Goal: Transaction & Acquisition: Book appointment/travel/reservation

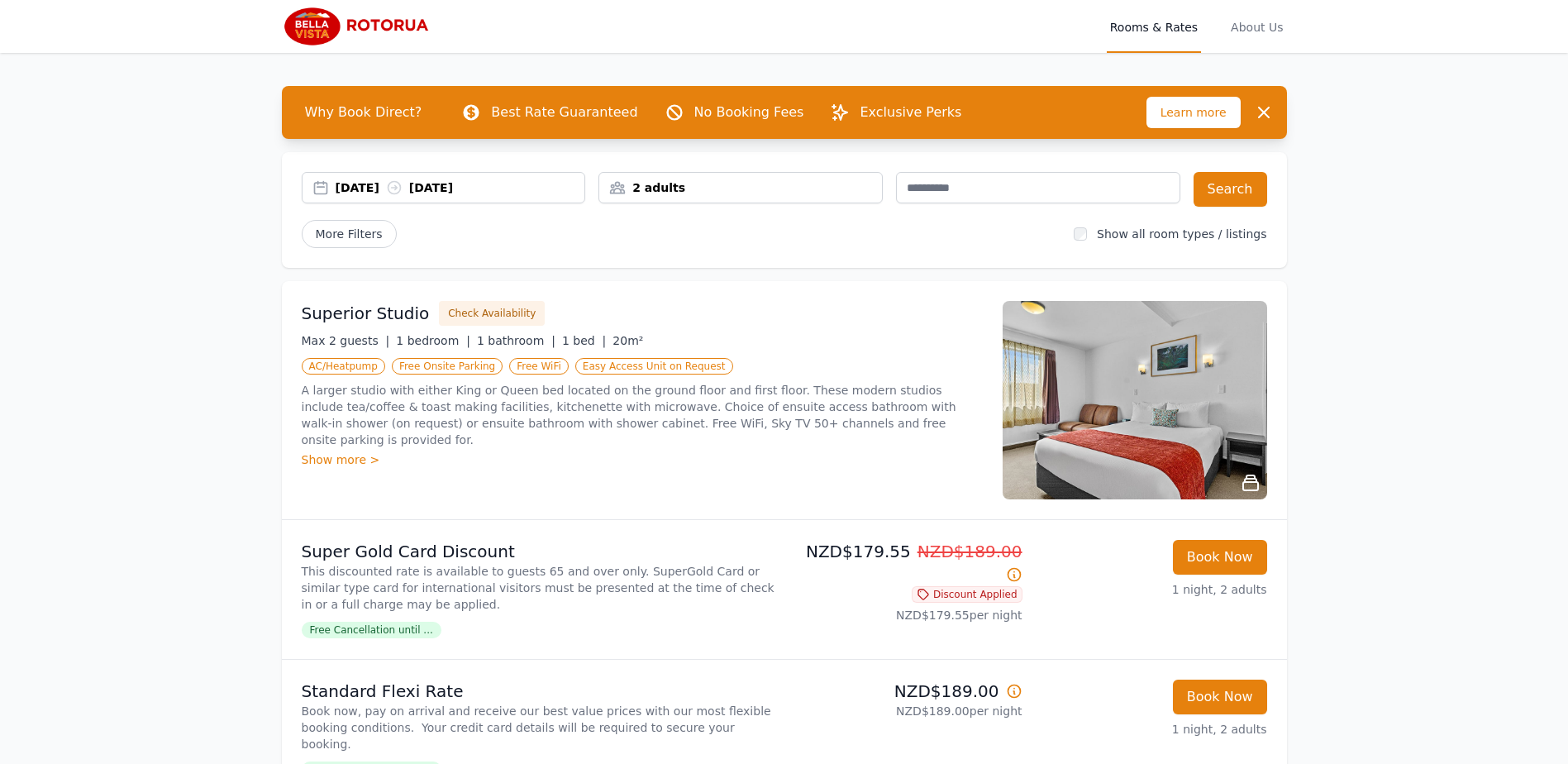
click at [350, 189] on div "[DATE] [DATE]" at bounding box center [461, 187] width 249 height 17
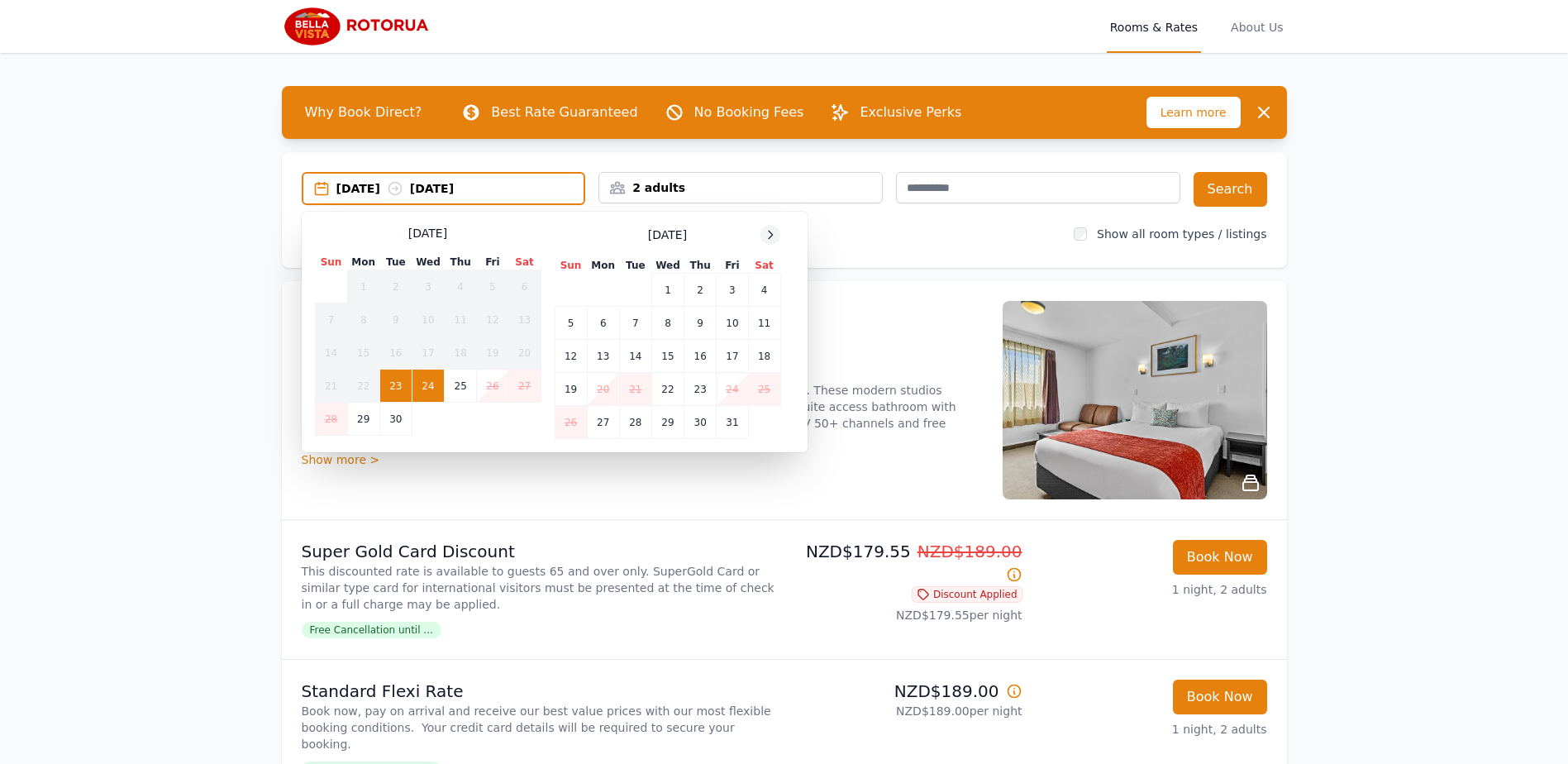
click at [776, 236] on icon at bounding box center [770, 235] width 14 height 14
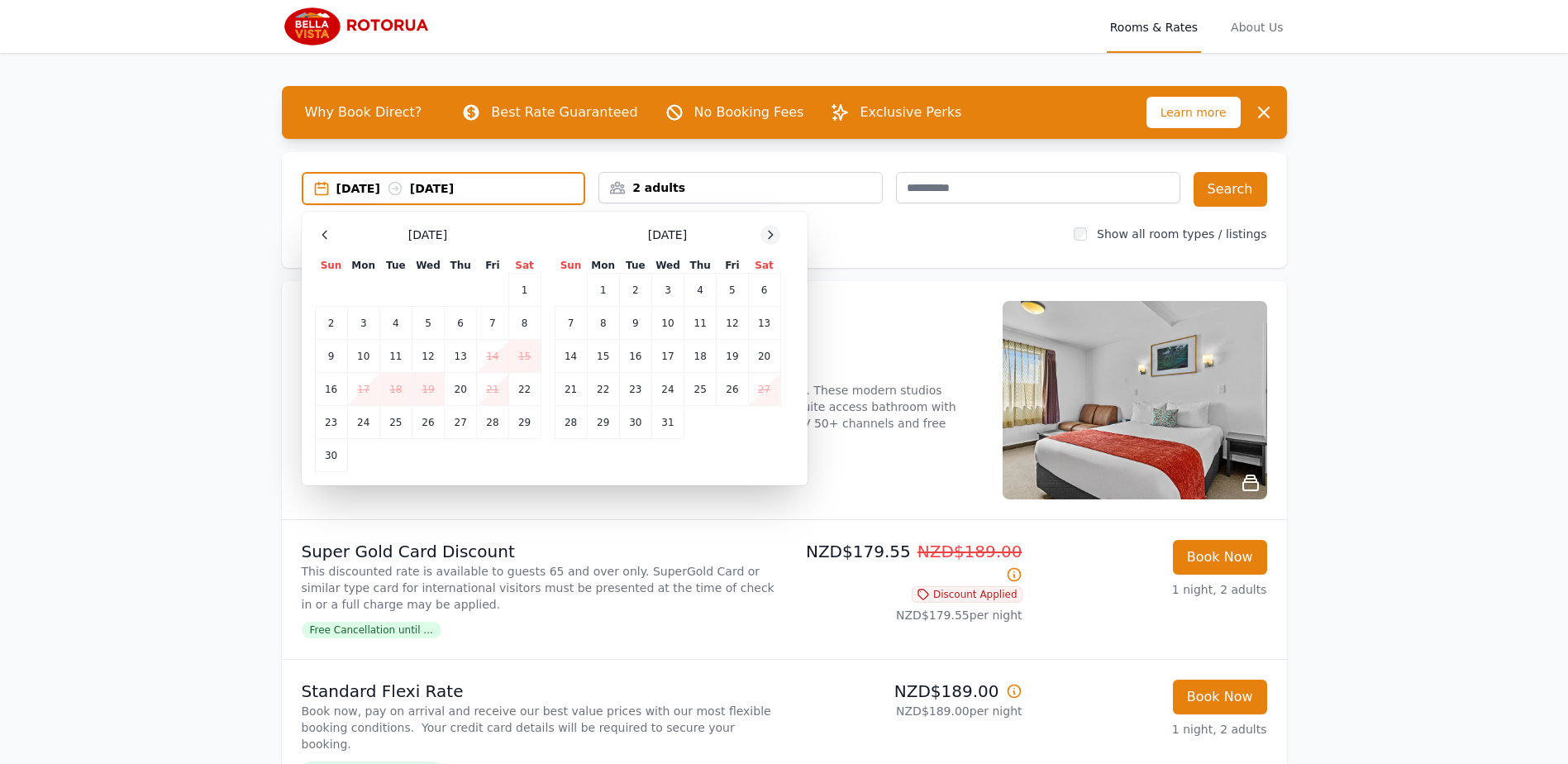
click at [776, 236] on icon at bounding box center [770, 235] width 14 height 14
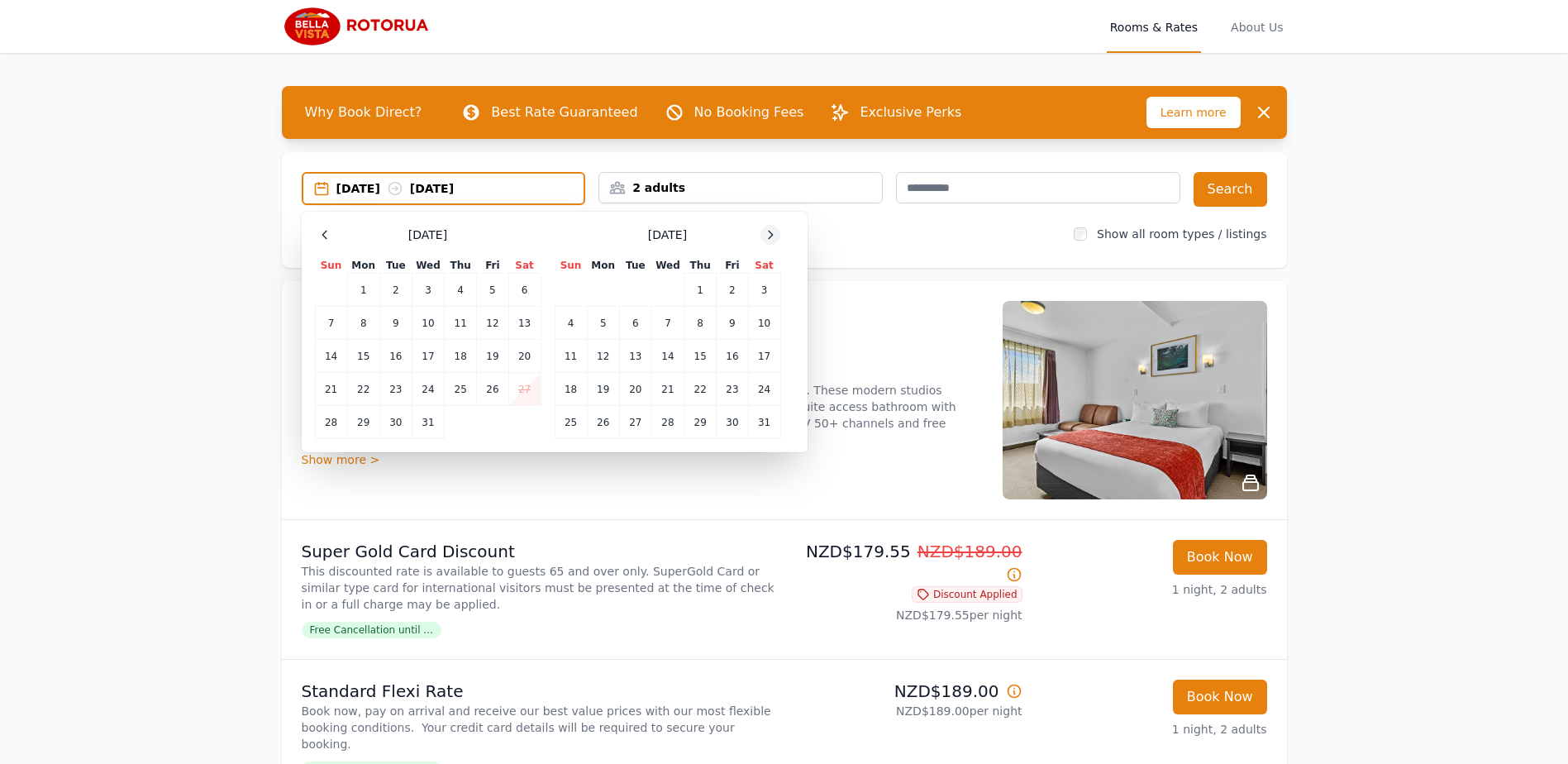
click at [776, 236] on icon at bounding box center [770, 235] width 14 height 14
click at [659, 434] on td "29" at bounding box center [667, 423] width 32 height 33
click at [764, 232] on div at bounding box center [770, 235] width 19 height 19
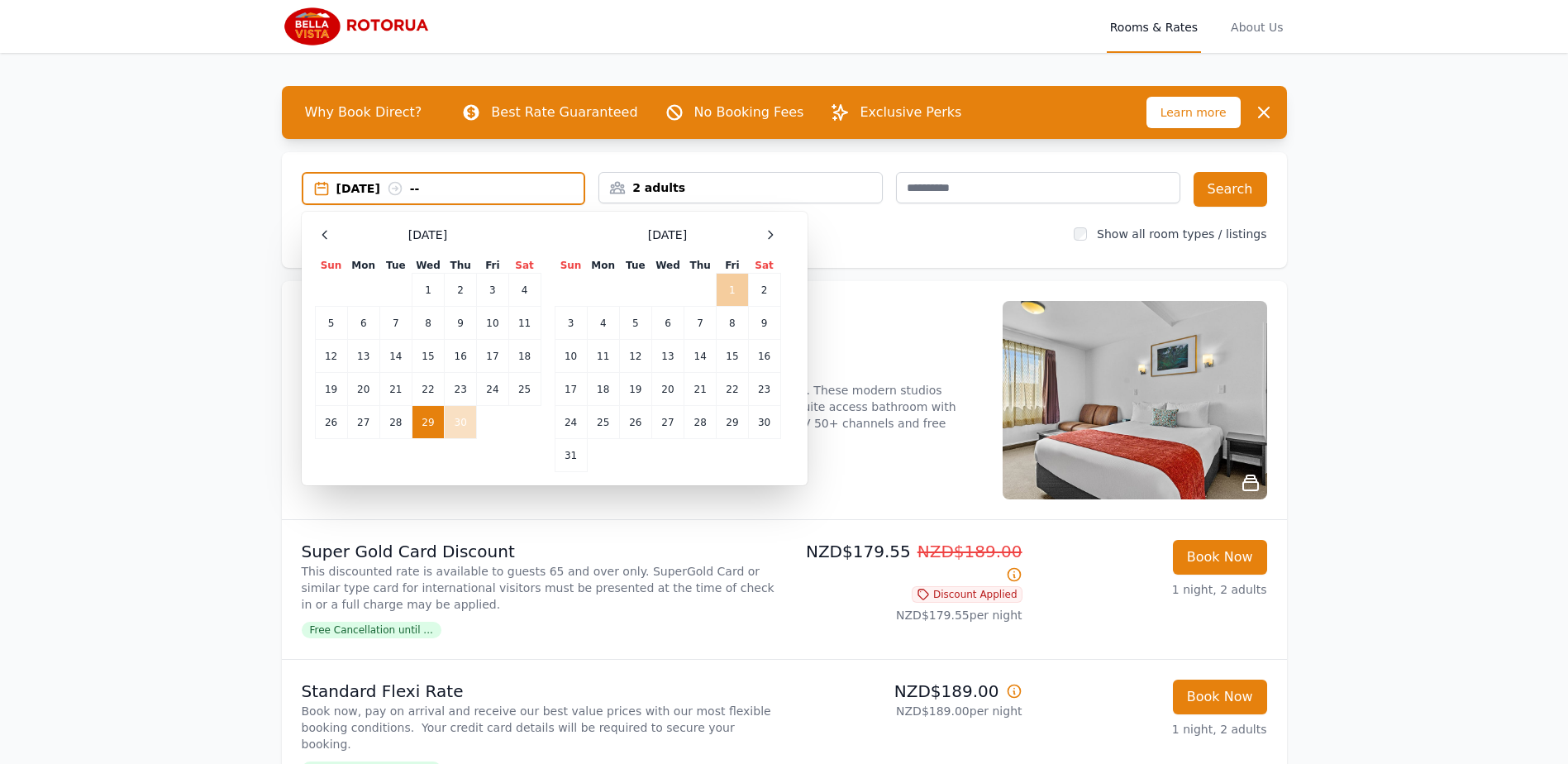
click at [735, 289] on td "1" at bounding box center [732, 290] width 31 height 33
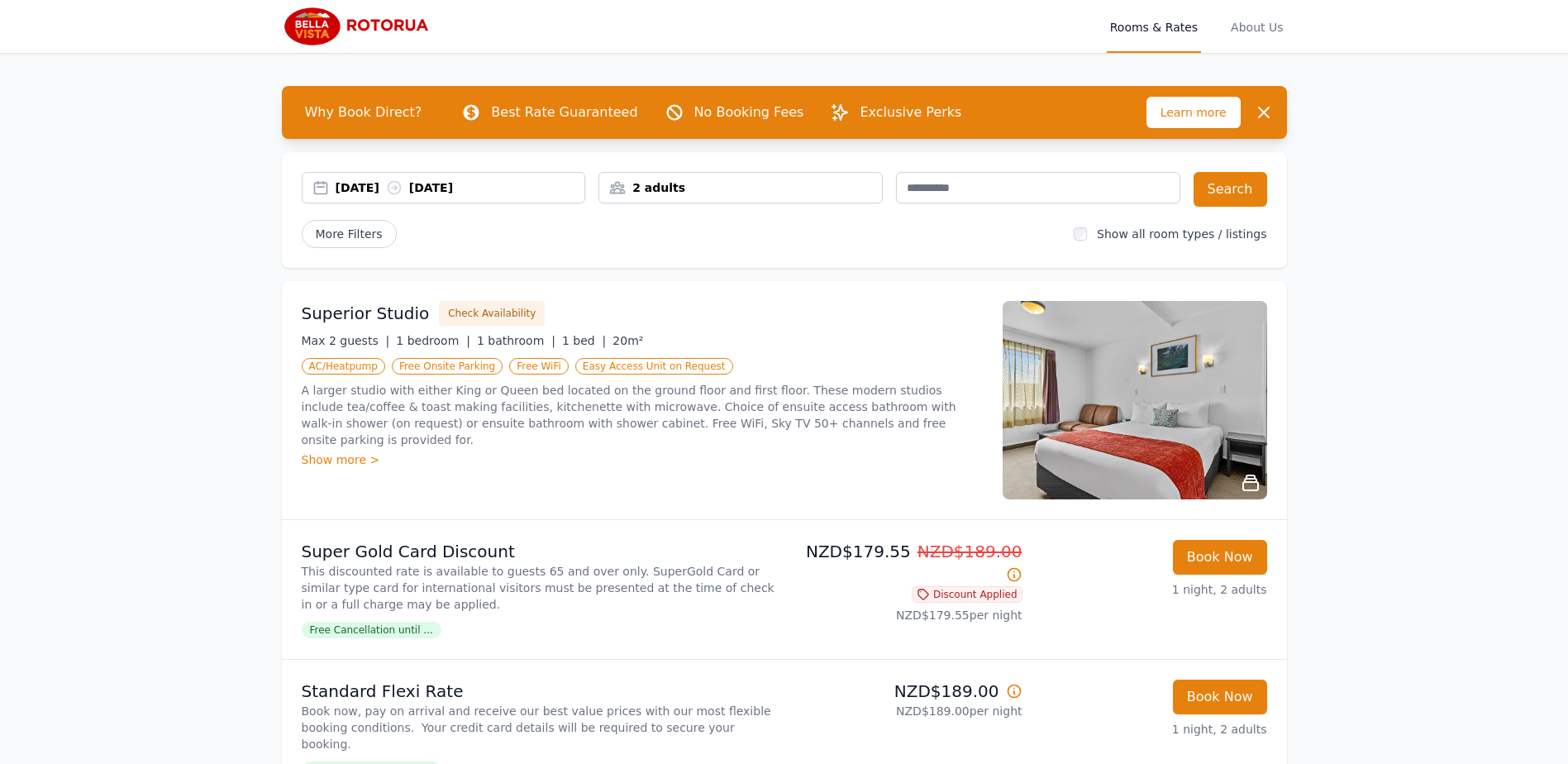
click at [744, 207] on div "[DATE] [DATE] 2 adults Search More Filters Show all room types / listings" at bounding box center [784, 210] width 1005 height 116
click at [746, 194] on div "2 adults" at bounding box center [740, 187] width 282 height 17
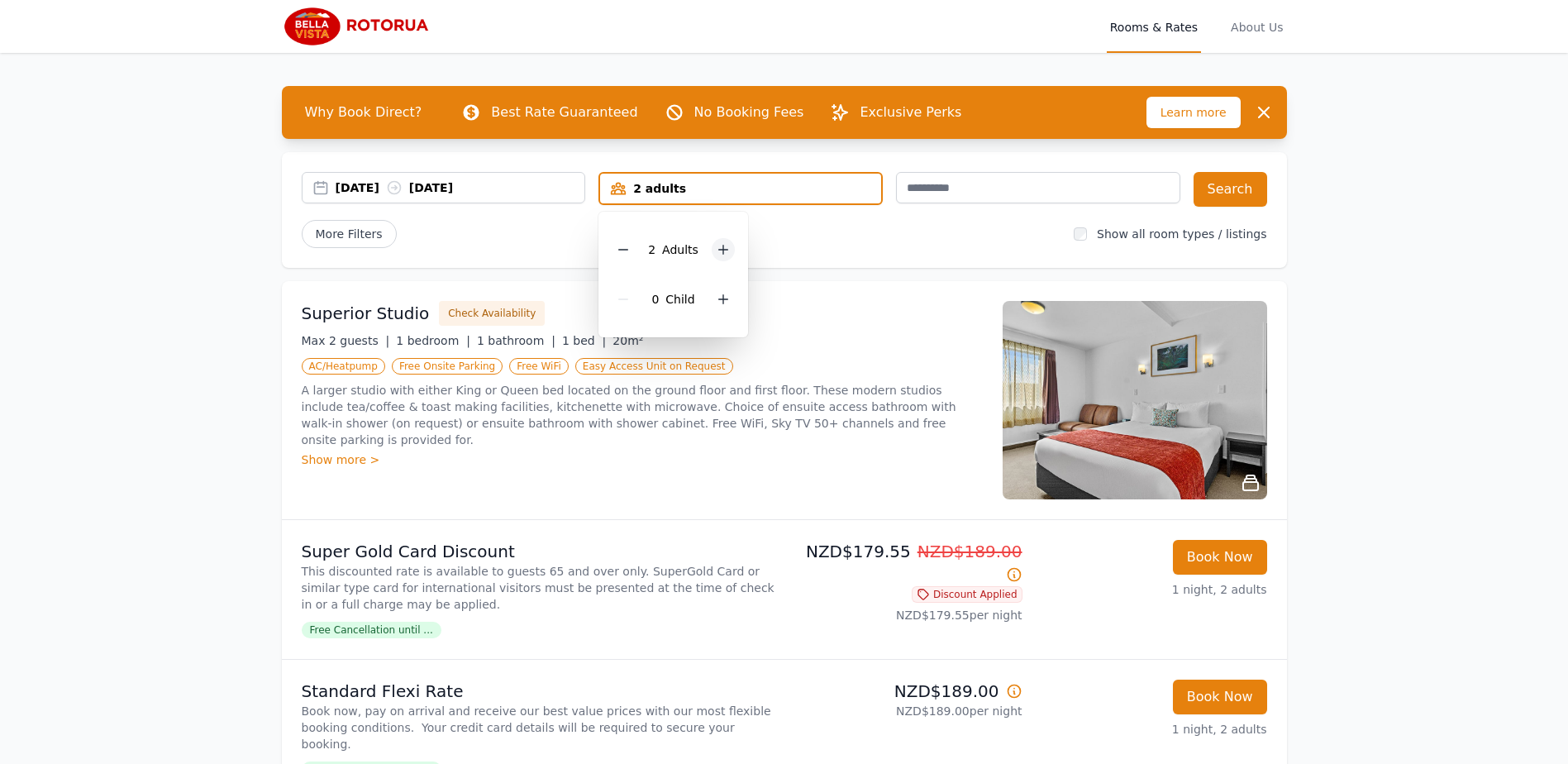
click at [727, 255] on icon at bounding box center [724, 250] width 14 height 14
click at [726, 304] on icon at bounding box center [724, 300] width 14 height 14
click at [728, 304] on icon at bounding box center [735, 300] width 14 height 14
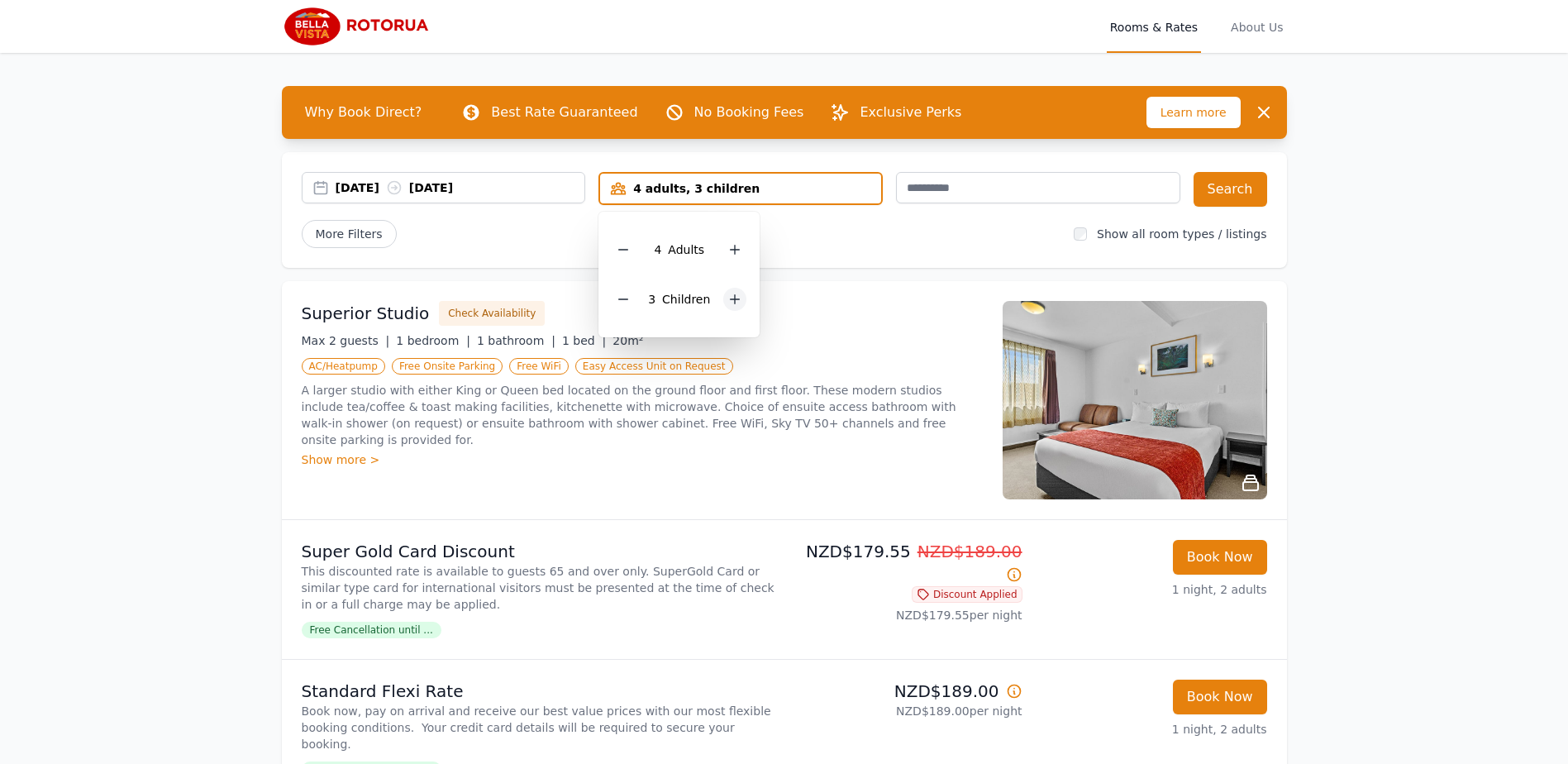
click at [728, 304] on icon at bounding box center [735, 300] width 14 height 14
click at [1232, 194] on button "Search" at bounding box center [1231, 190] width 74 height 35
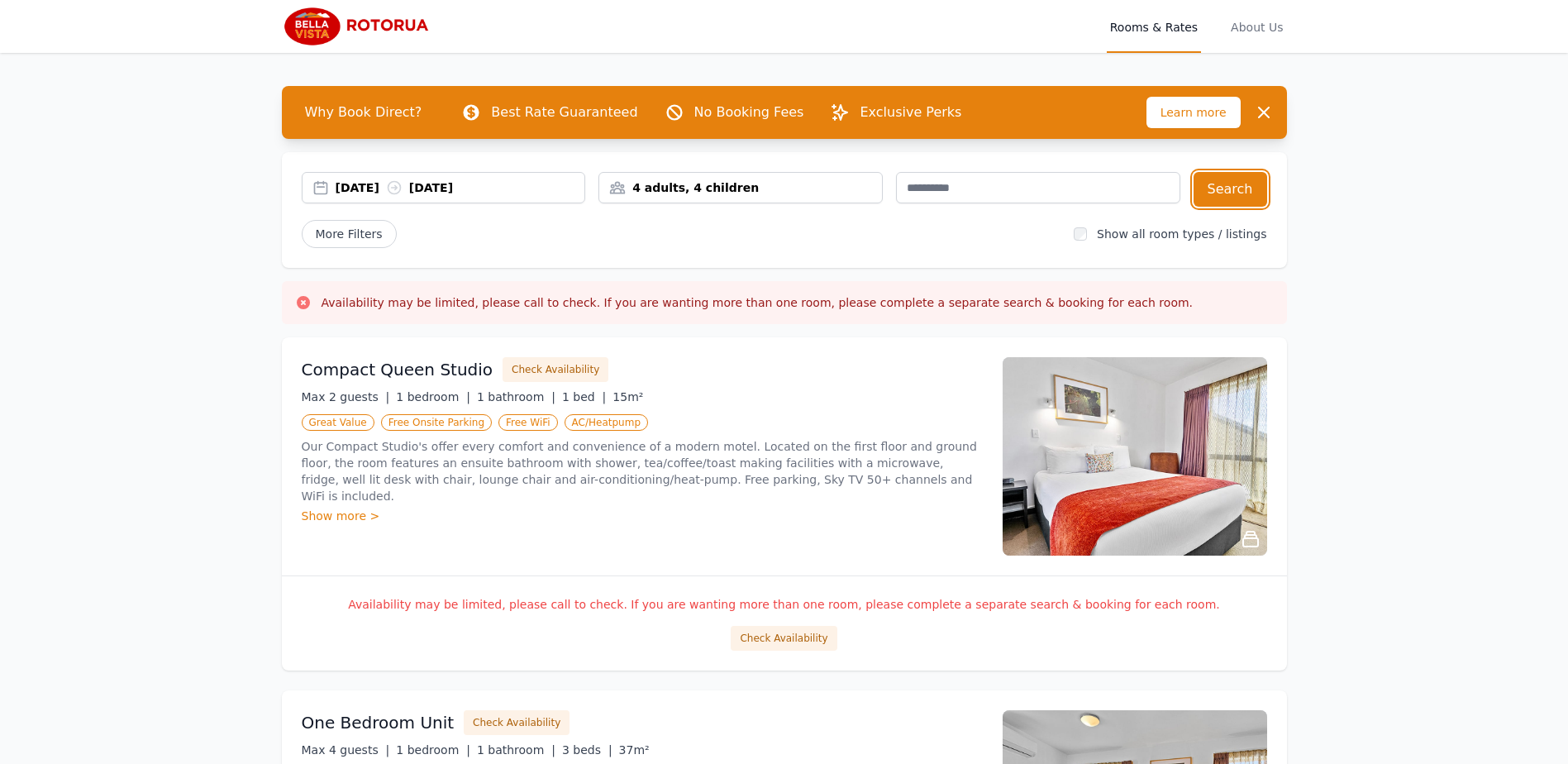
click at [684, 200] on div "4 adults, 4 children" at bounding box center [741, 188] width 284 height 31
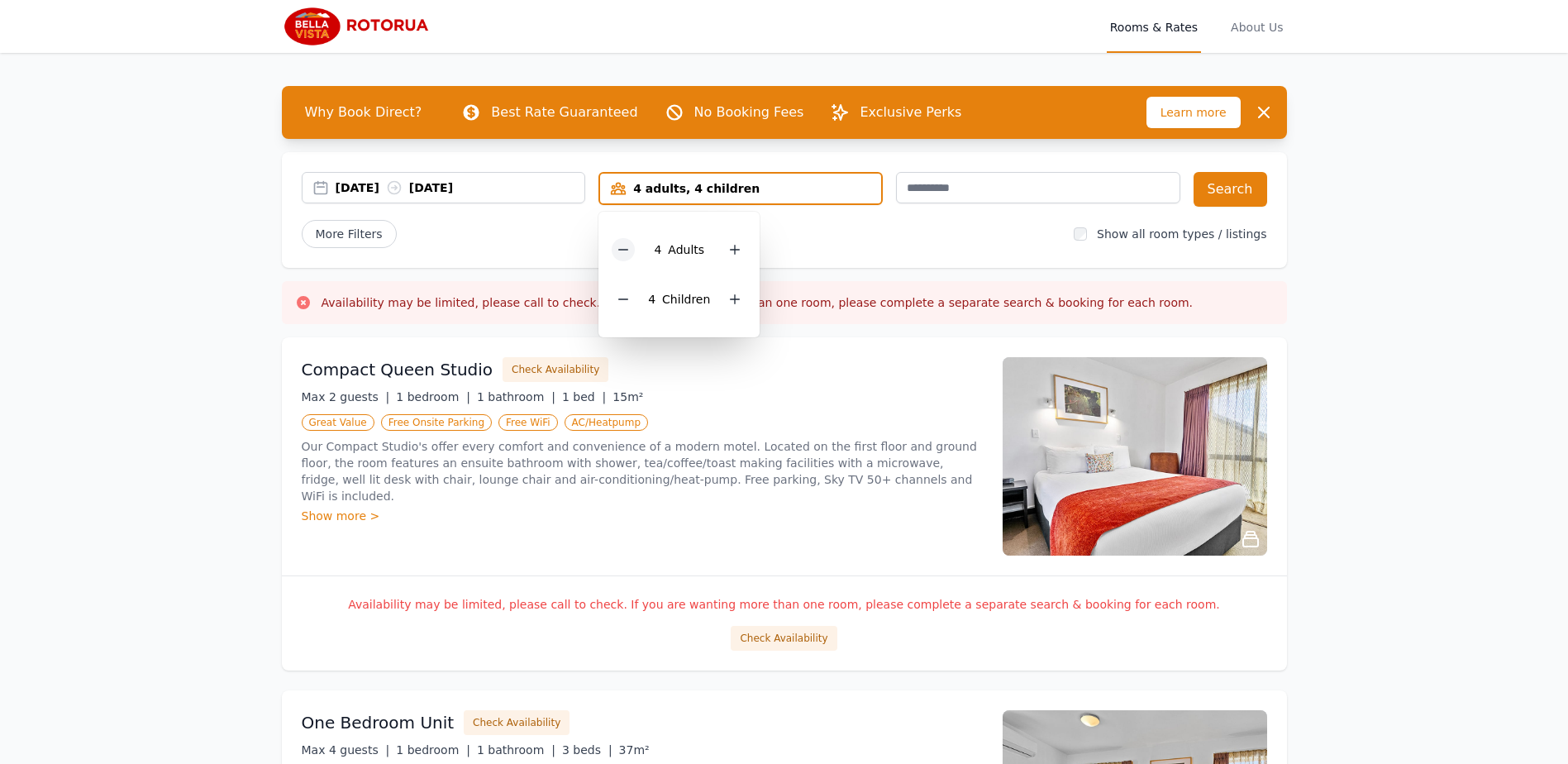
click at [619, 253] on icon at bounding box center [623, 250] width 14 height 14
click at [621, 299] on icon at bounding box center [623, 299] width 9 height 0
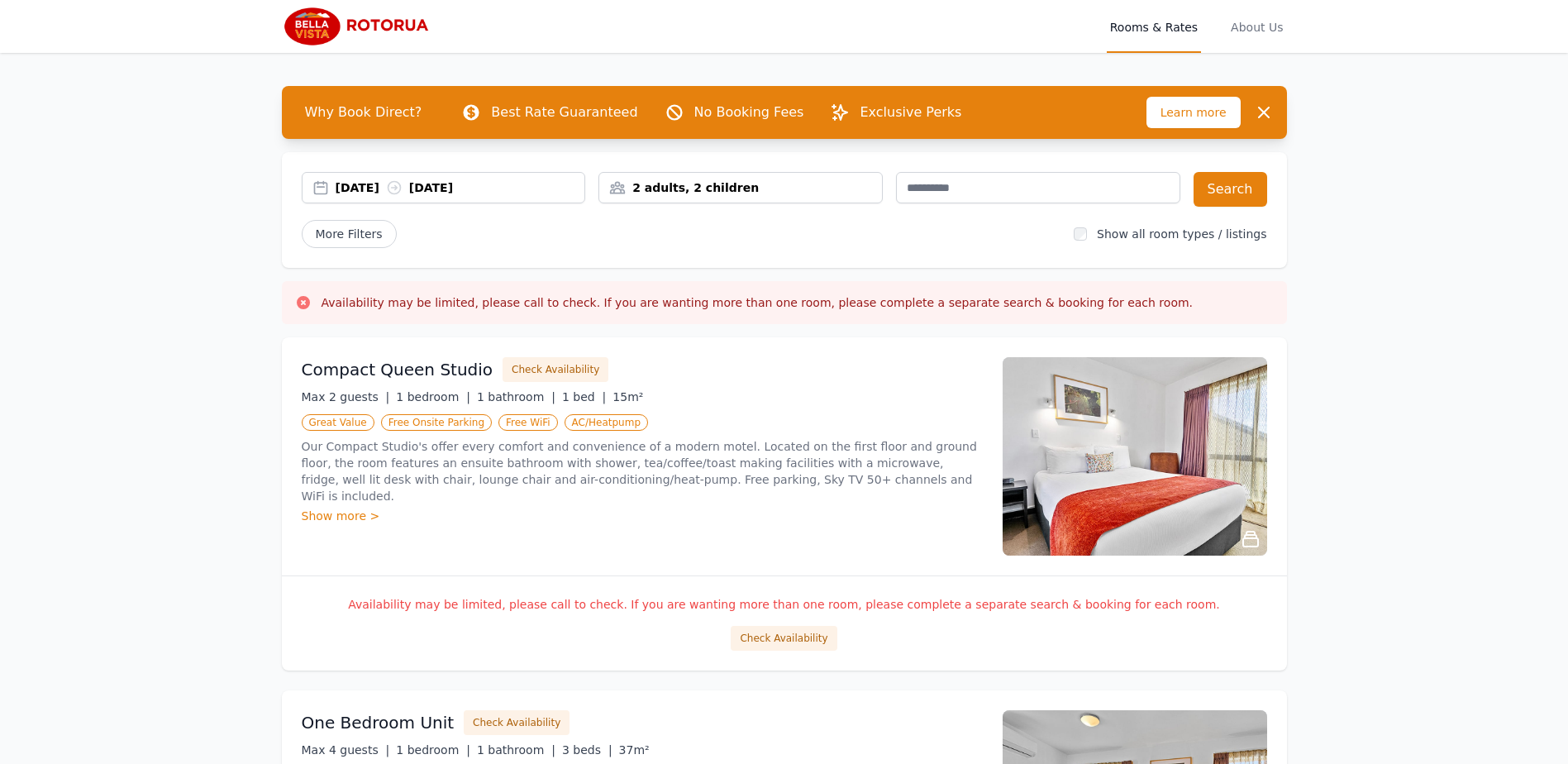
click at [1266, 209] on div "[DATE] [DATE] 2 adults, 2 children Search More Filters Show all room types / li…" at bounding box center [784, 210] width 1005 height 116
click at [1238, 200] on button "Search" at bounding box center [1231, 190] width 74 height 35
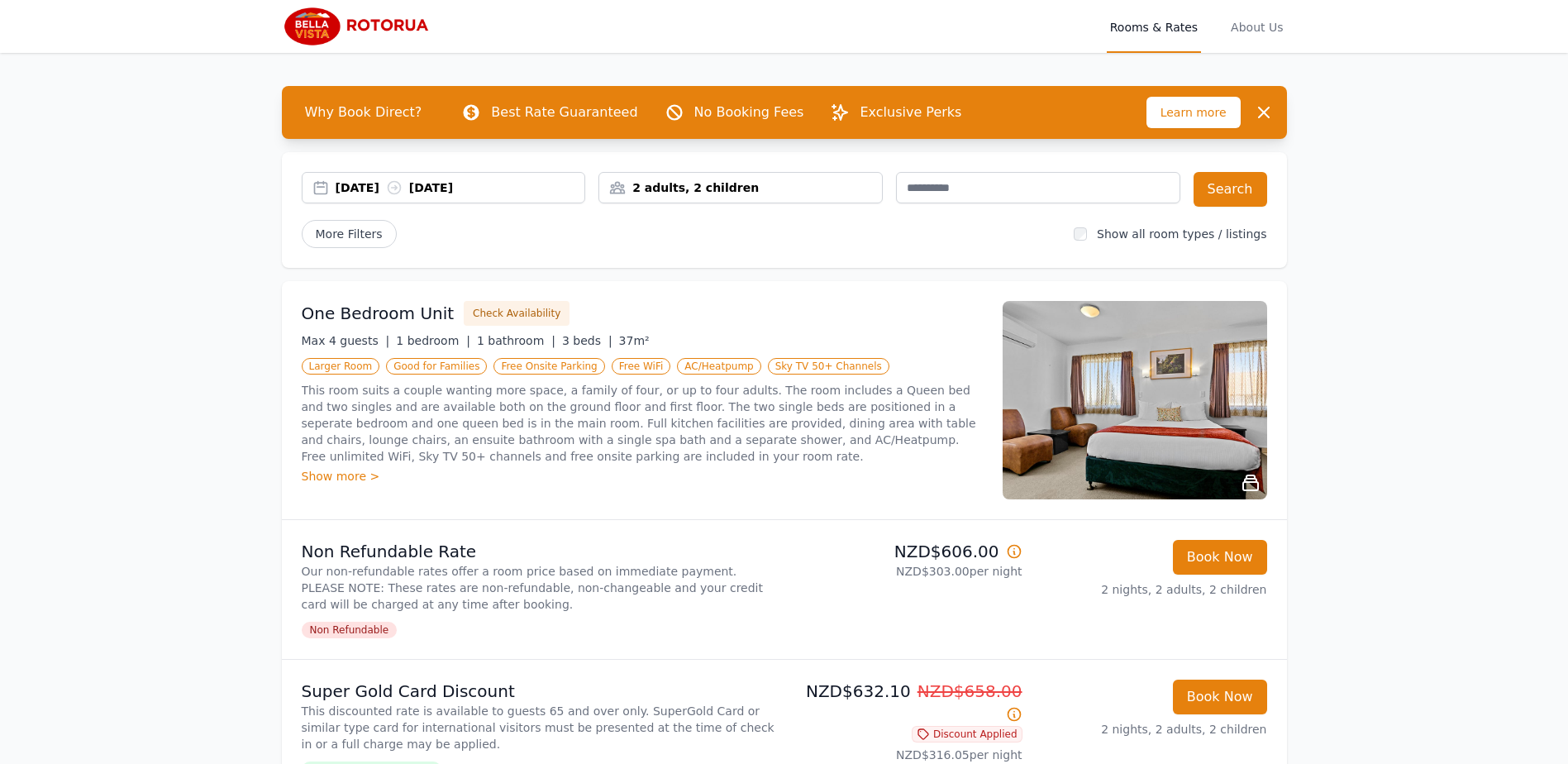
click at [1224, 436] on img at bounding box center [1136, 401] width 265 height 199
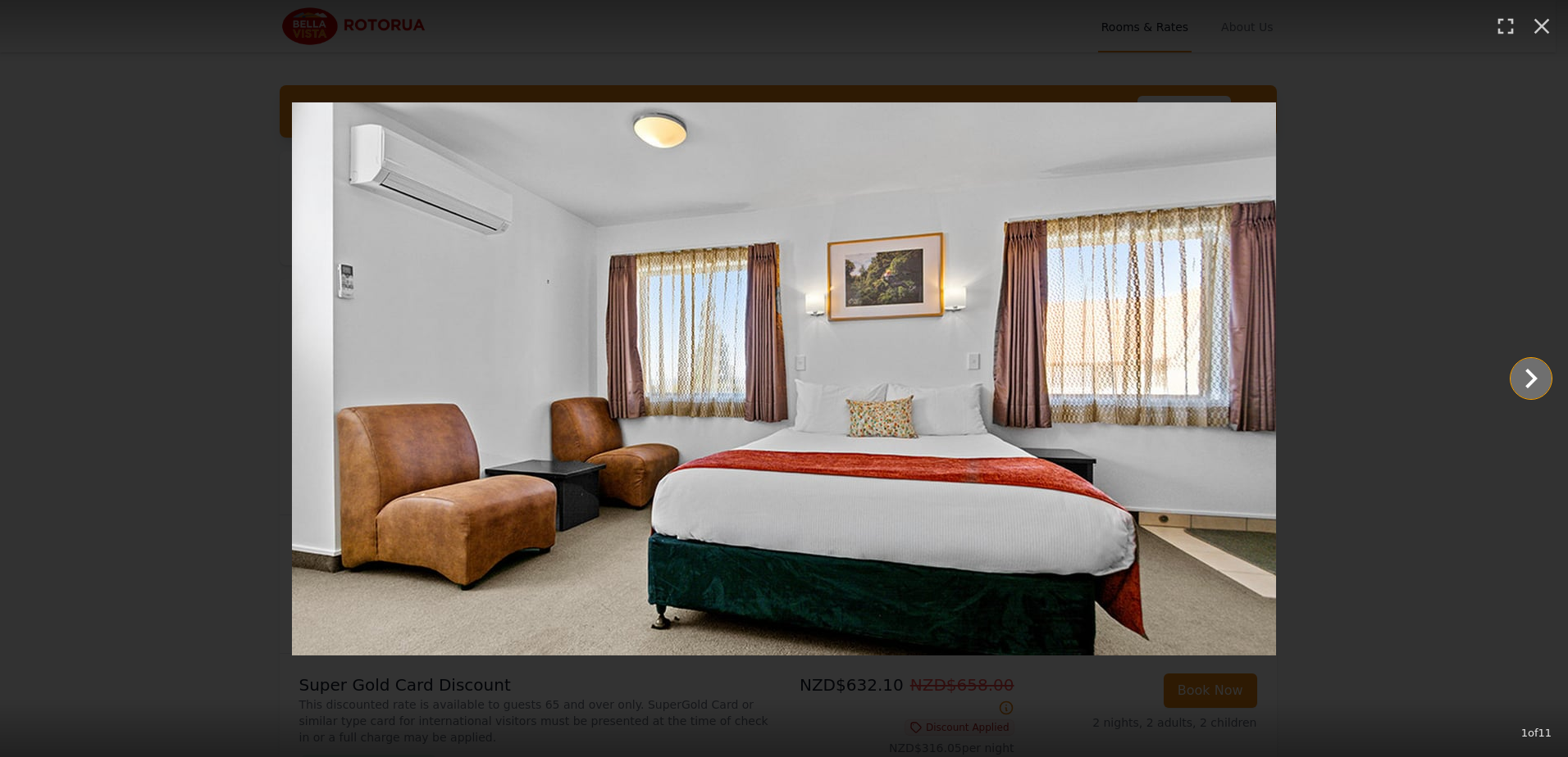
click at [1524, 388] on icon "Show slide 2 of 11" at bounding box center [1530, 378] width 40 height 40
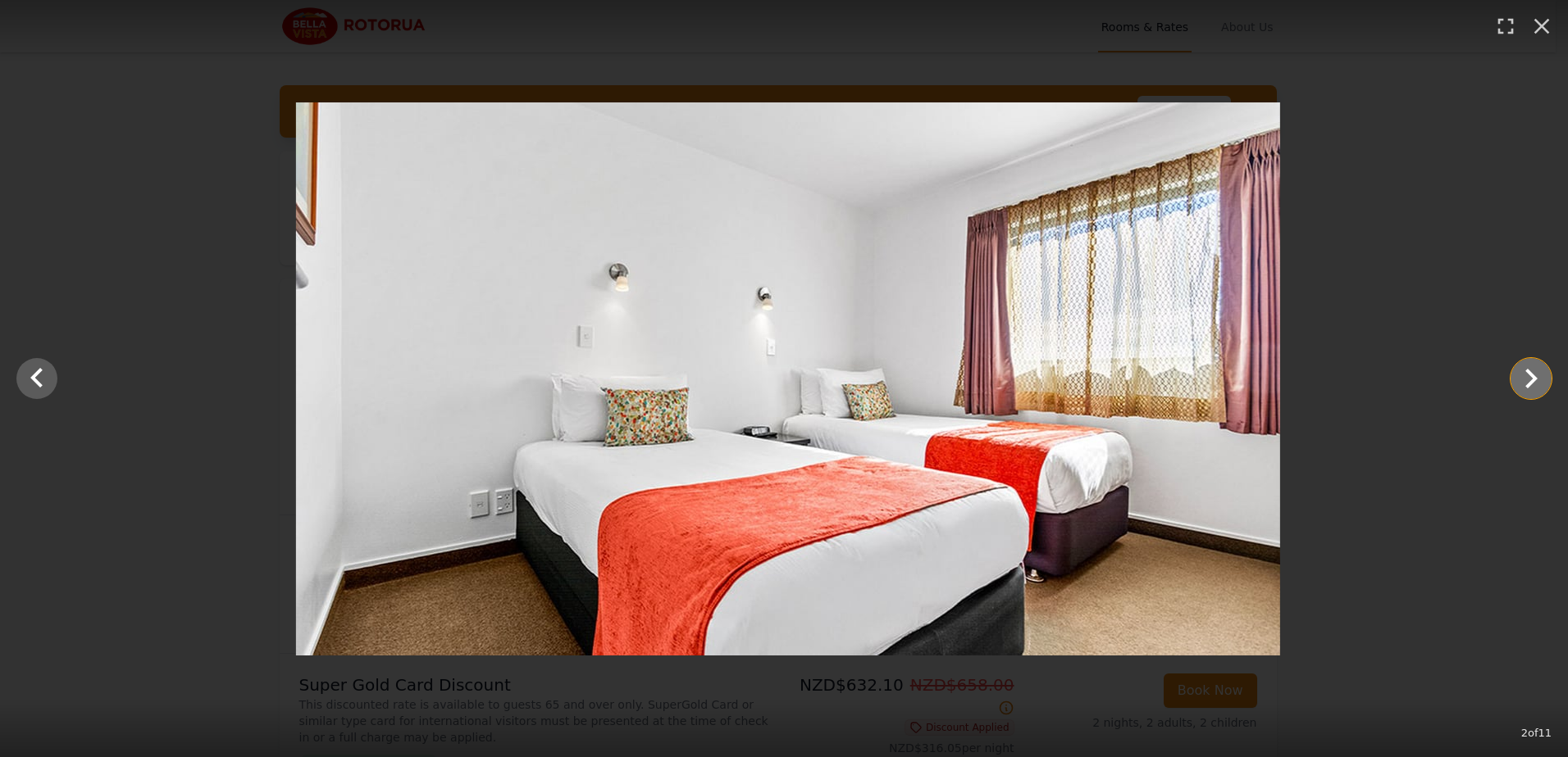
click at [1524, 388] on icon "Show slide 3 of 11" at bounding box center [1530, 378] width 40 height 40
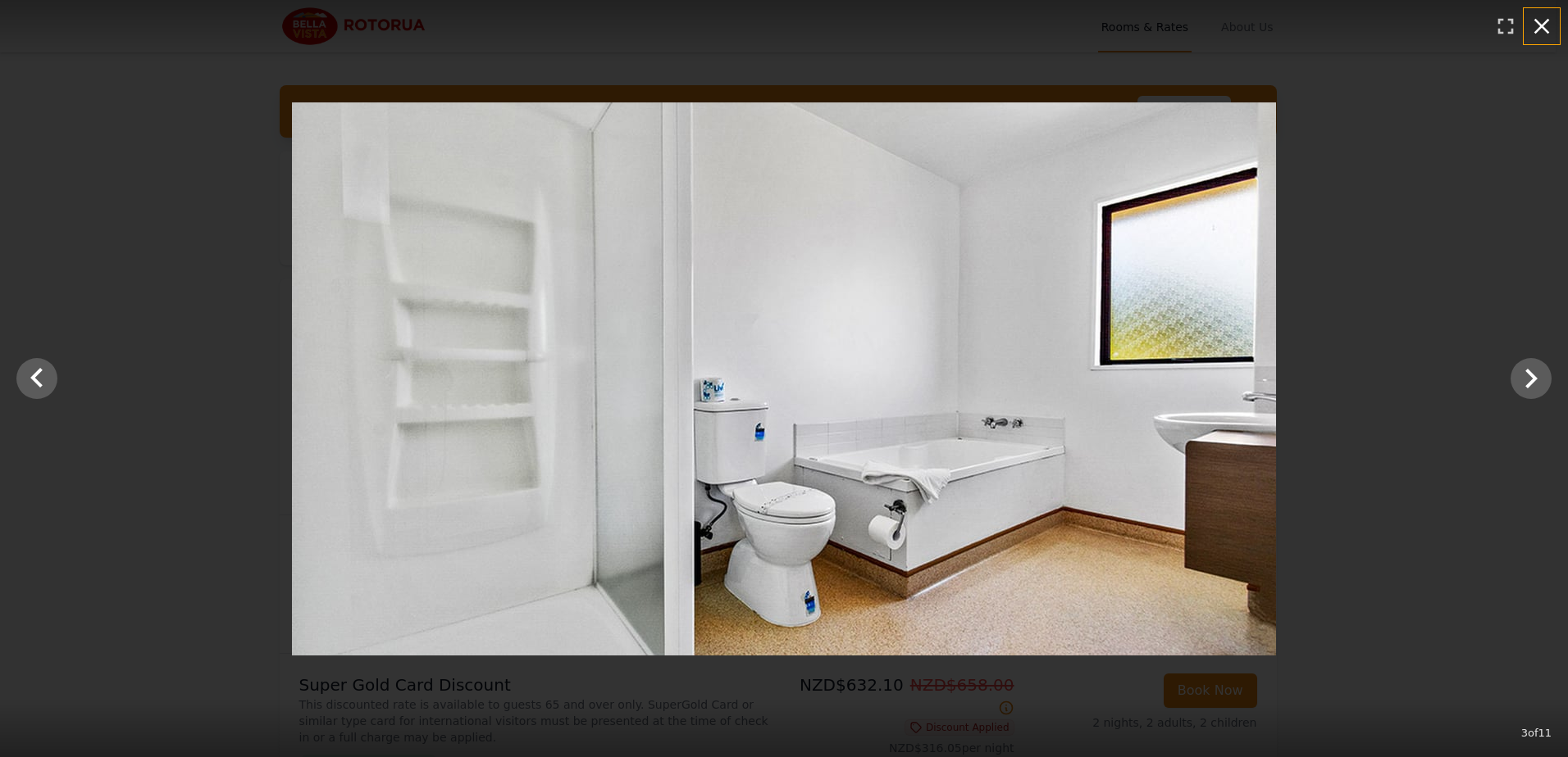
click at [1536, 23] on icon "button" at bounding box center [1541, 26] width 26 height 26
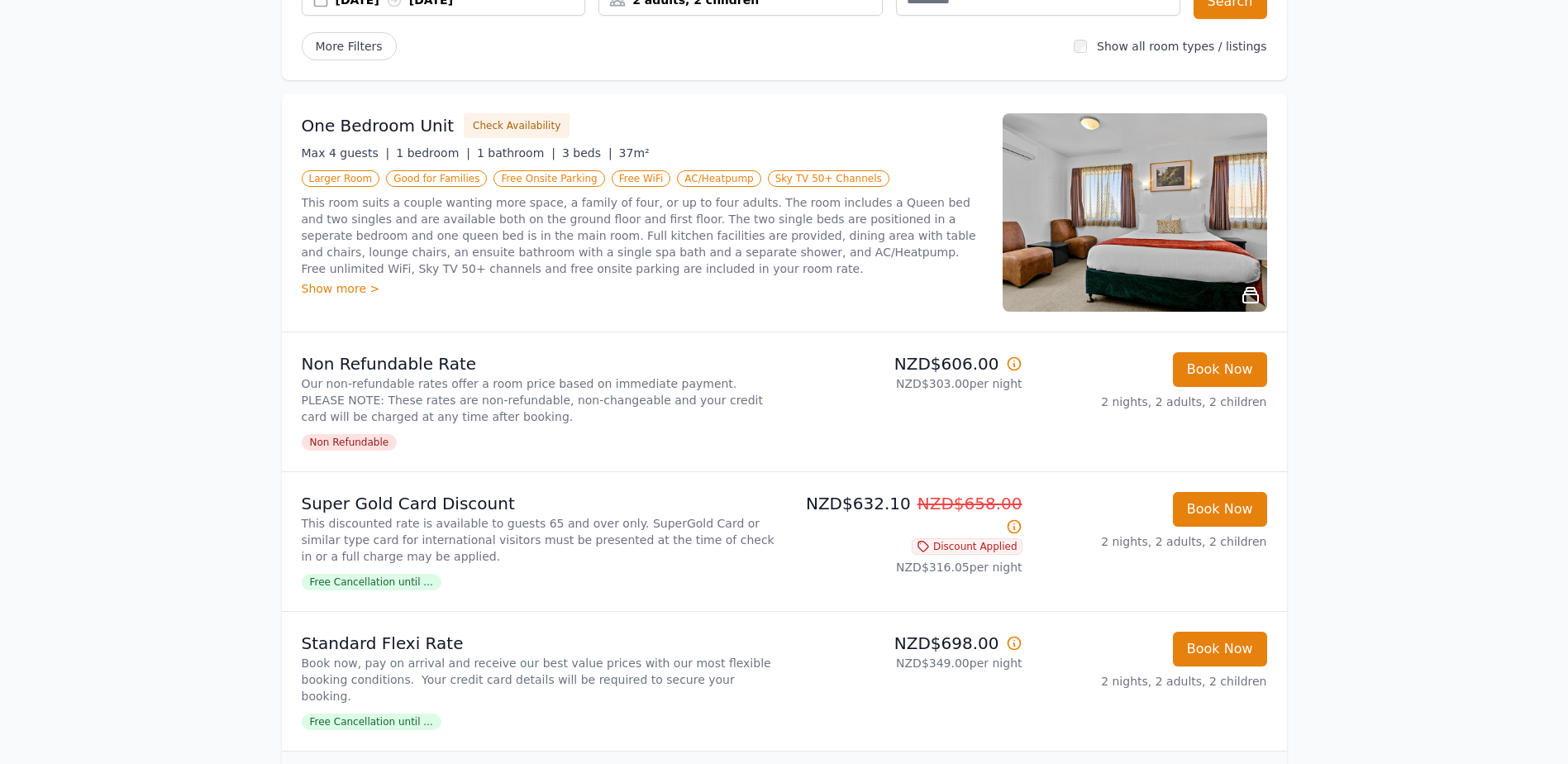
scroll to position [331, 0]
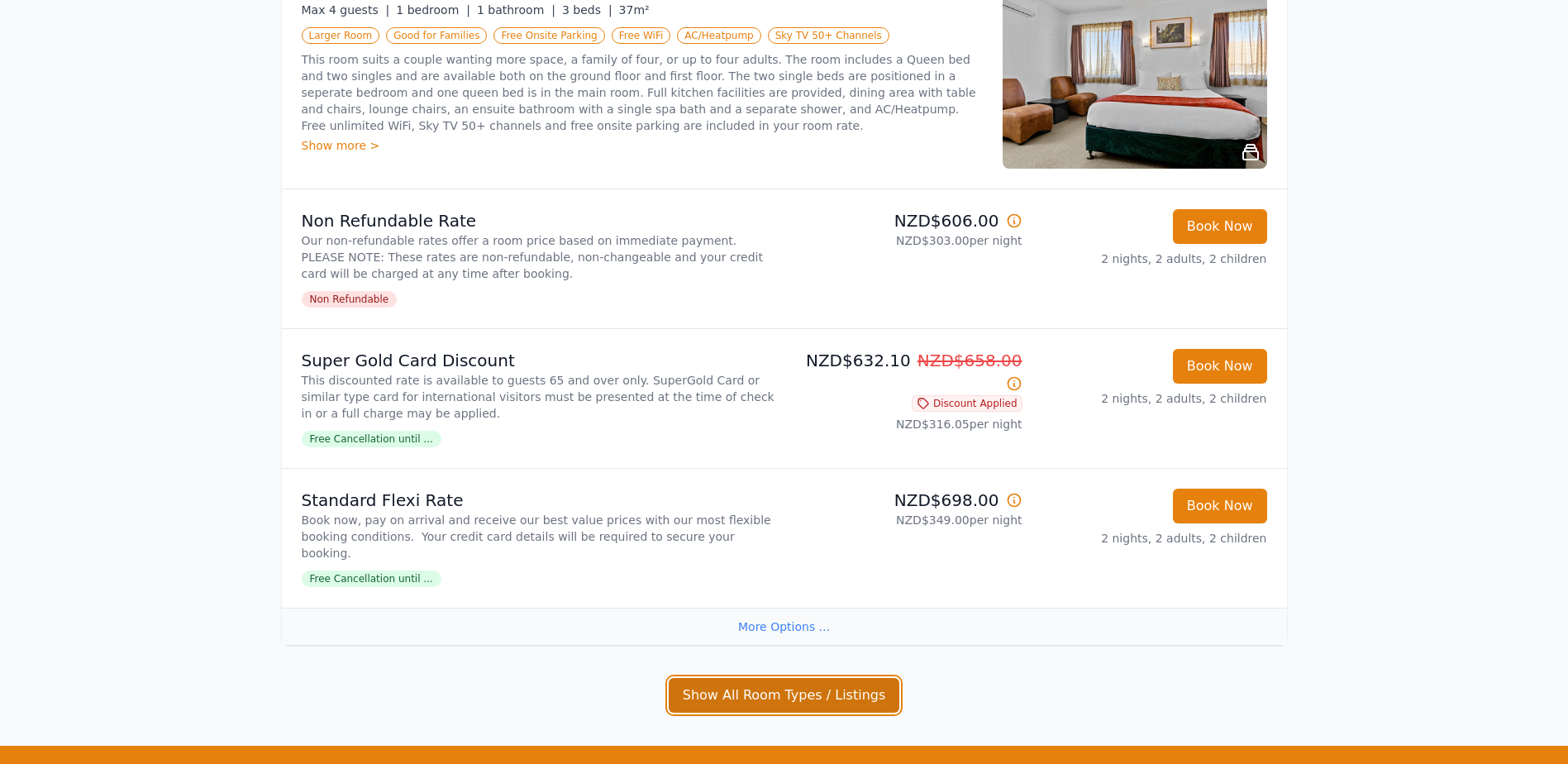
click at [803, 678] on button "Show All Room Types / Listings" at bounding box center [785, 696] width 232 height 35
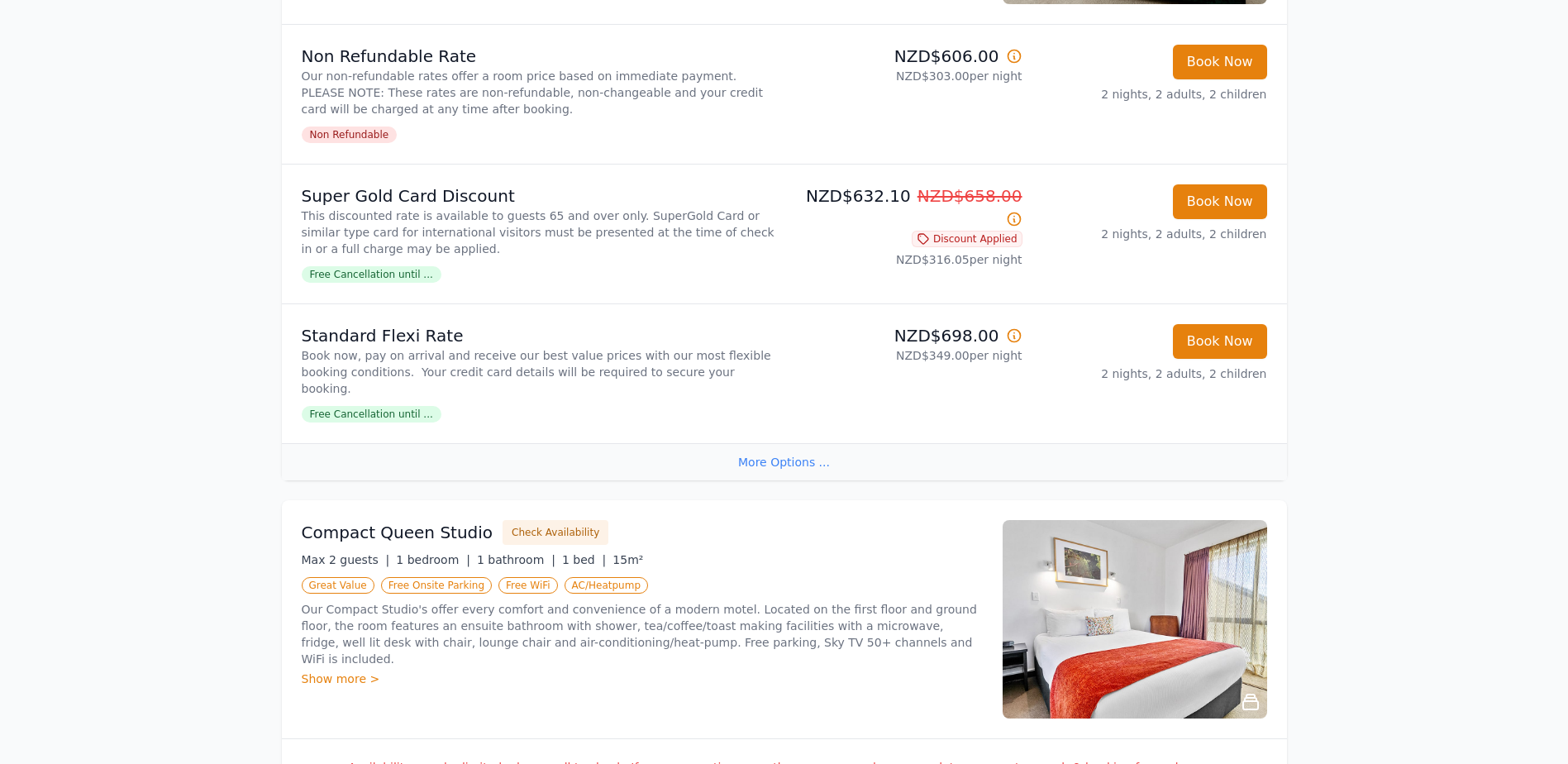
scroll to position [496, 0]
click at [774, 442] on div "More Options ..." at bounding box center [784, 461] width 1005 height 37
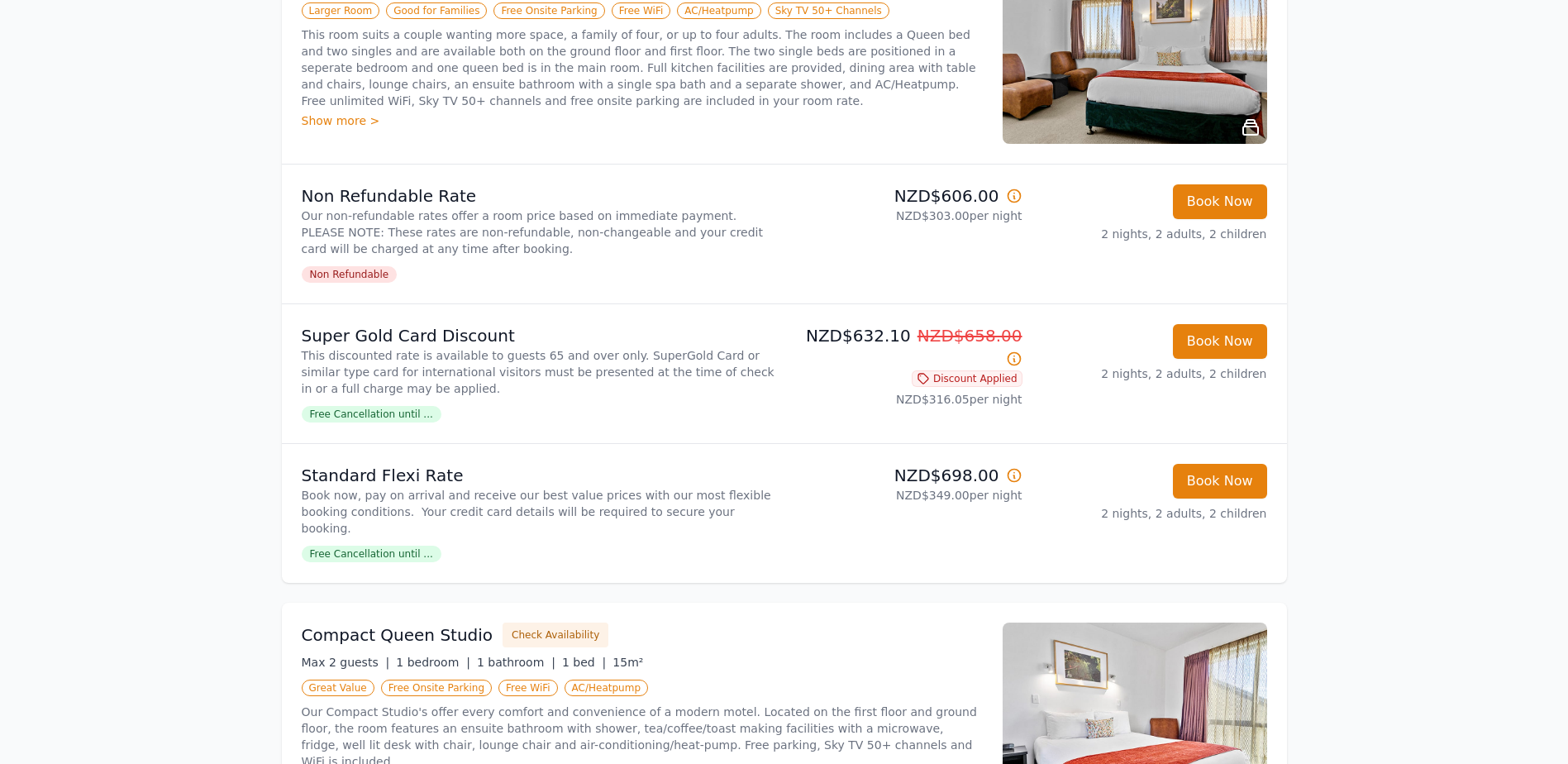
scroll to position [166, 0]
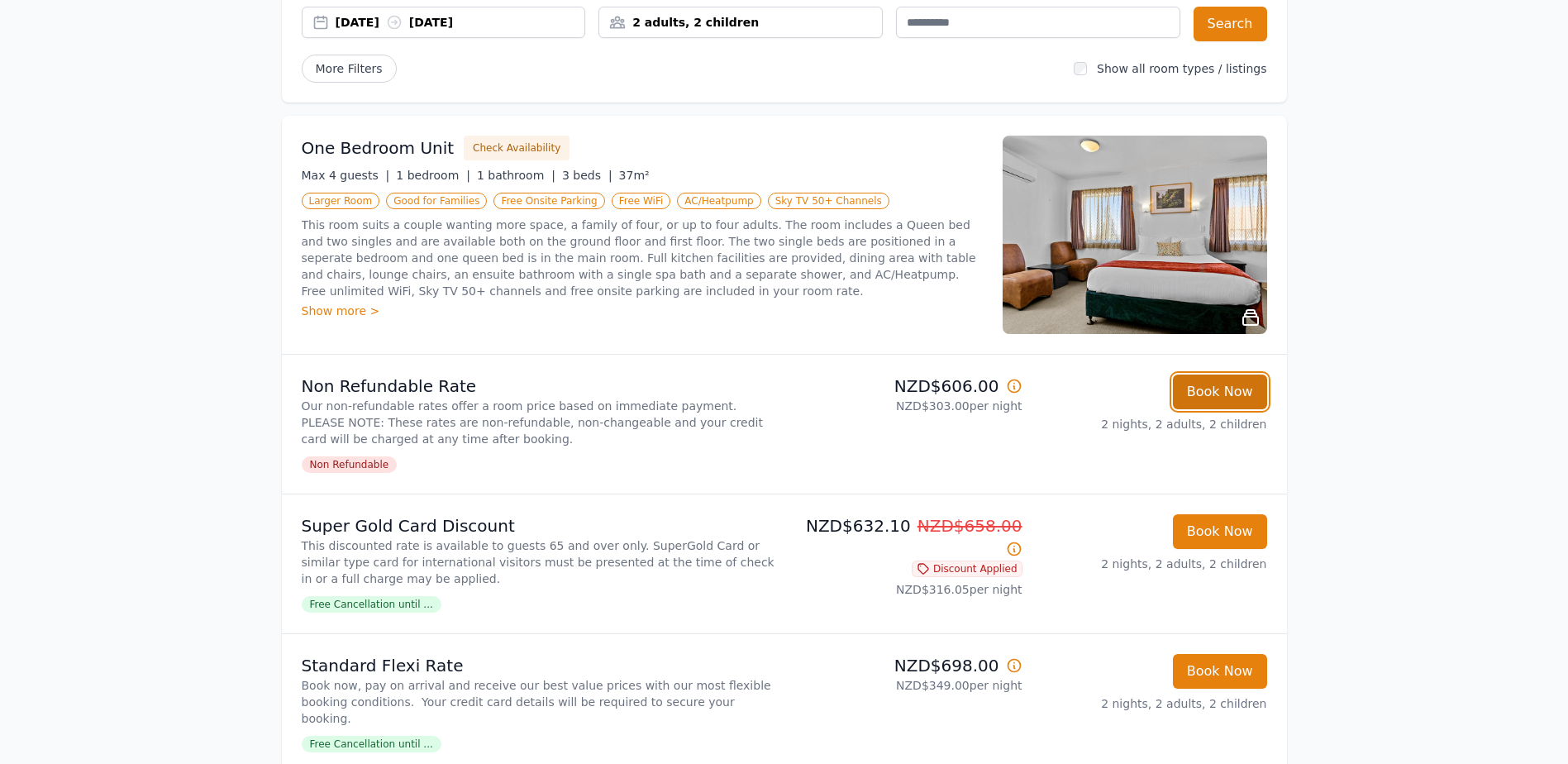
click at [1205, 384] on button "Book Now" at bounding box center [1220, 393] width 94 height 35
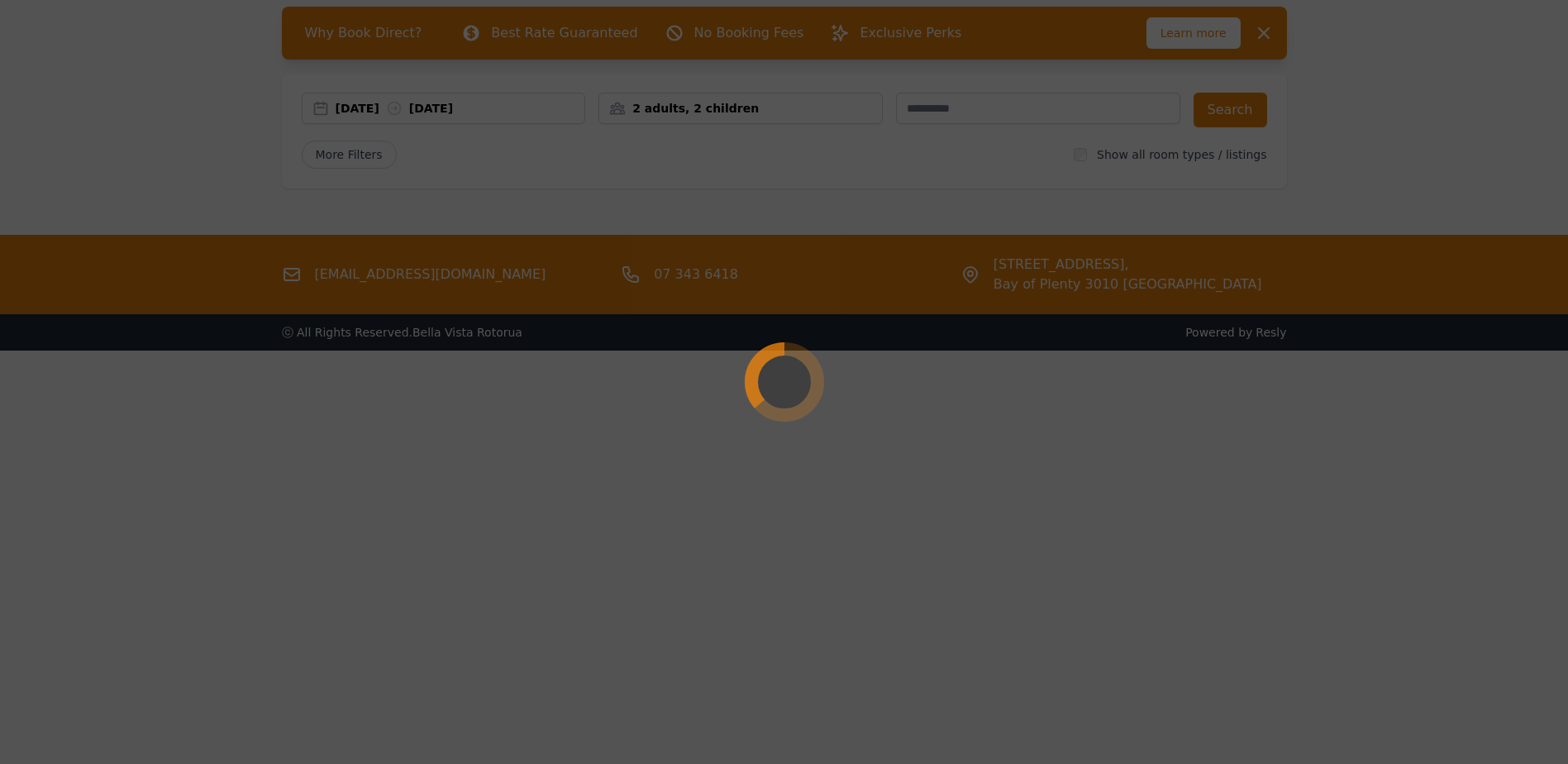
scroll to position [79, 0]
select select "**"
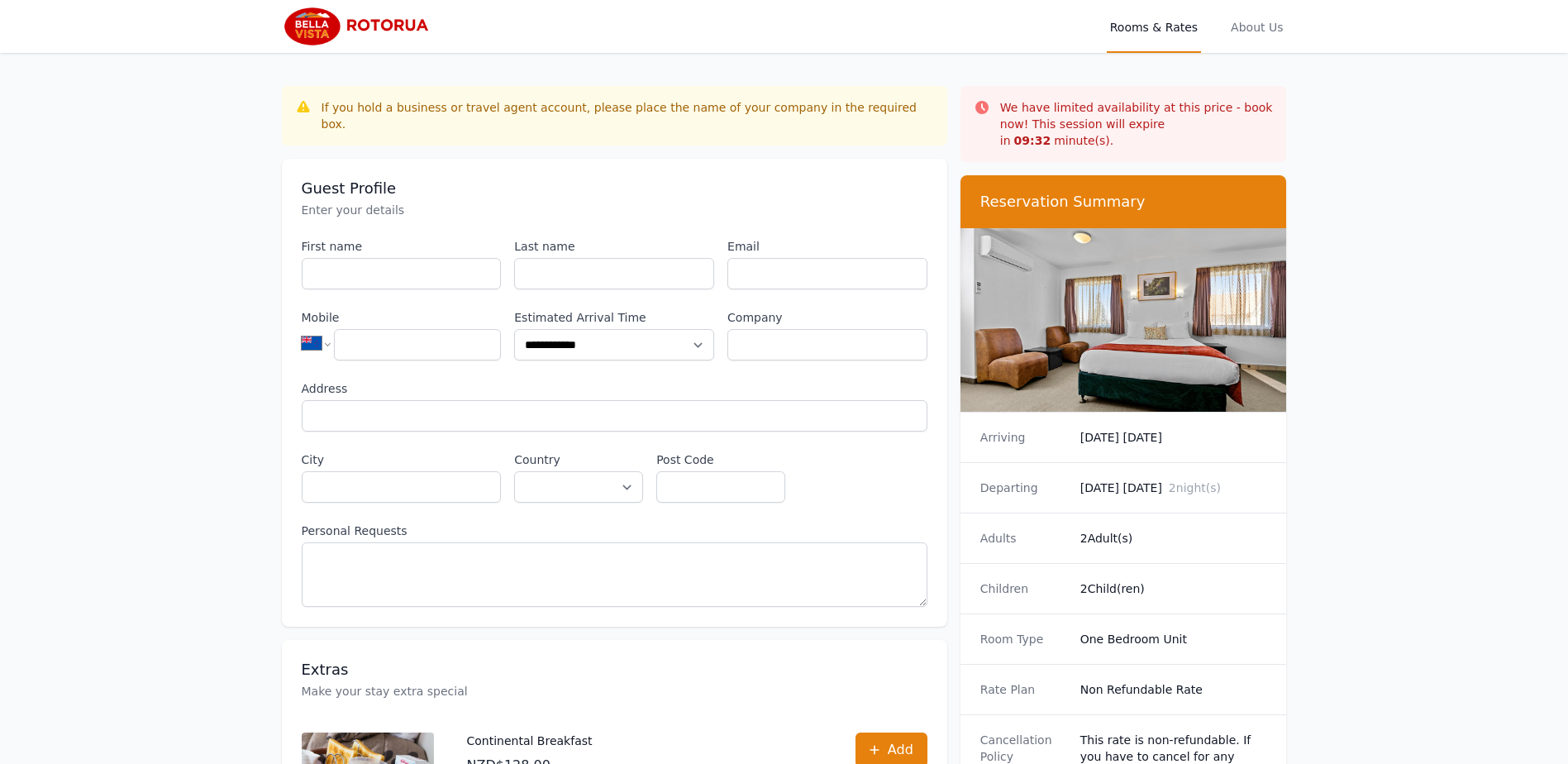
scroll to position [79, 0]
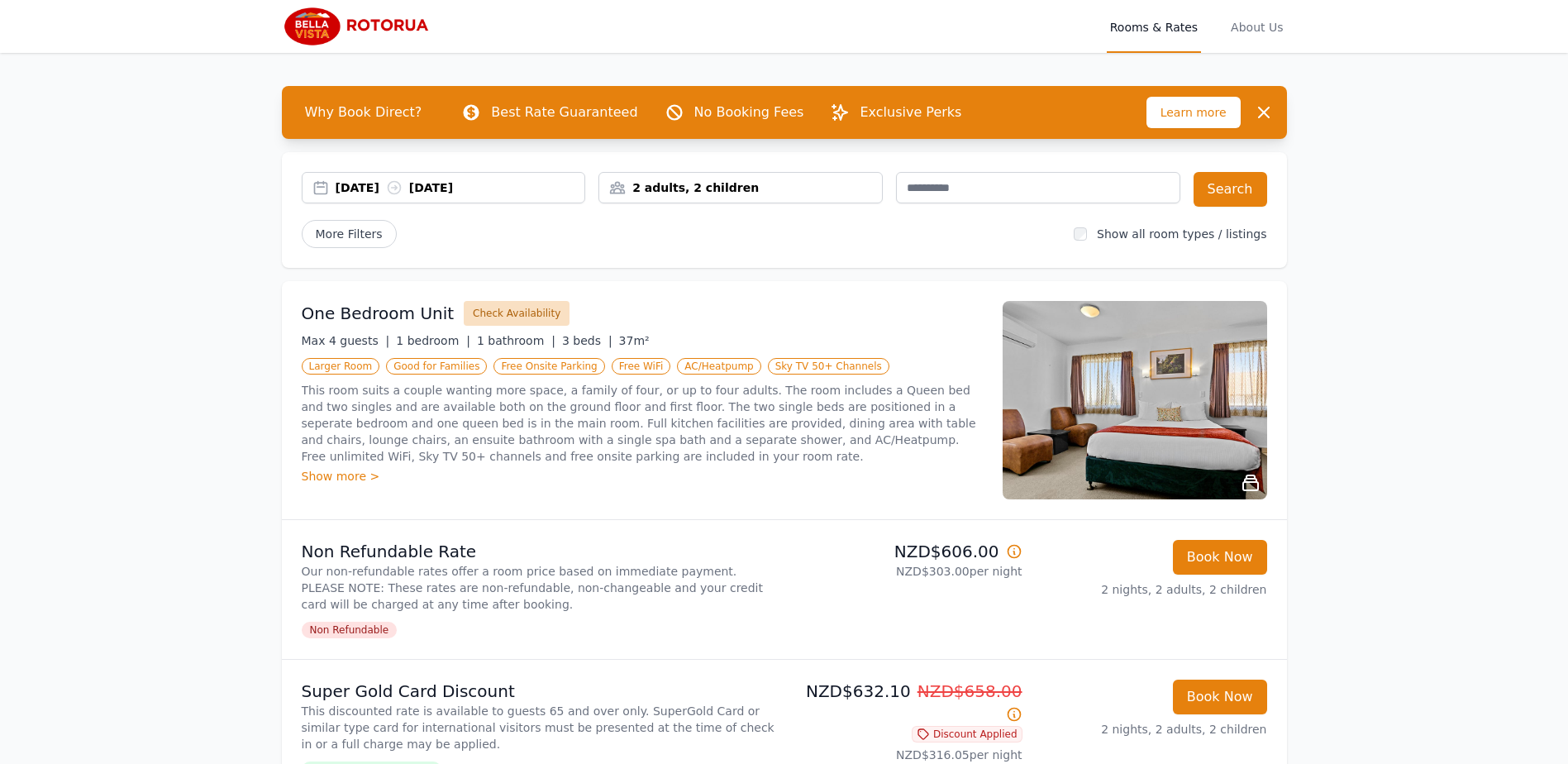
click at [497, 315] on button "Check Availability" at bounding box center [516, 313] width 106 height 24
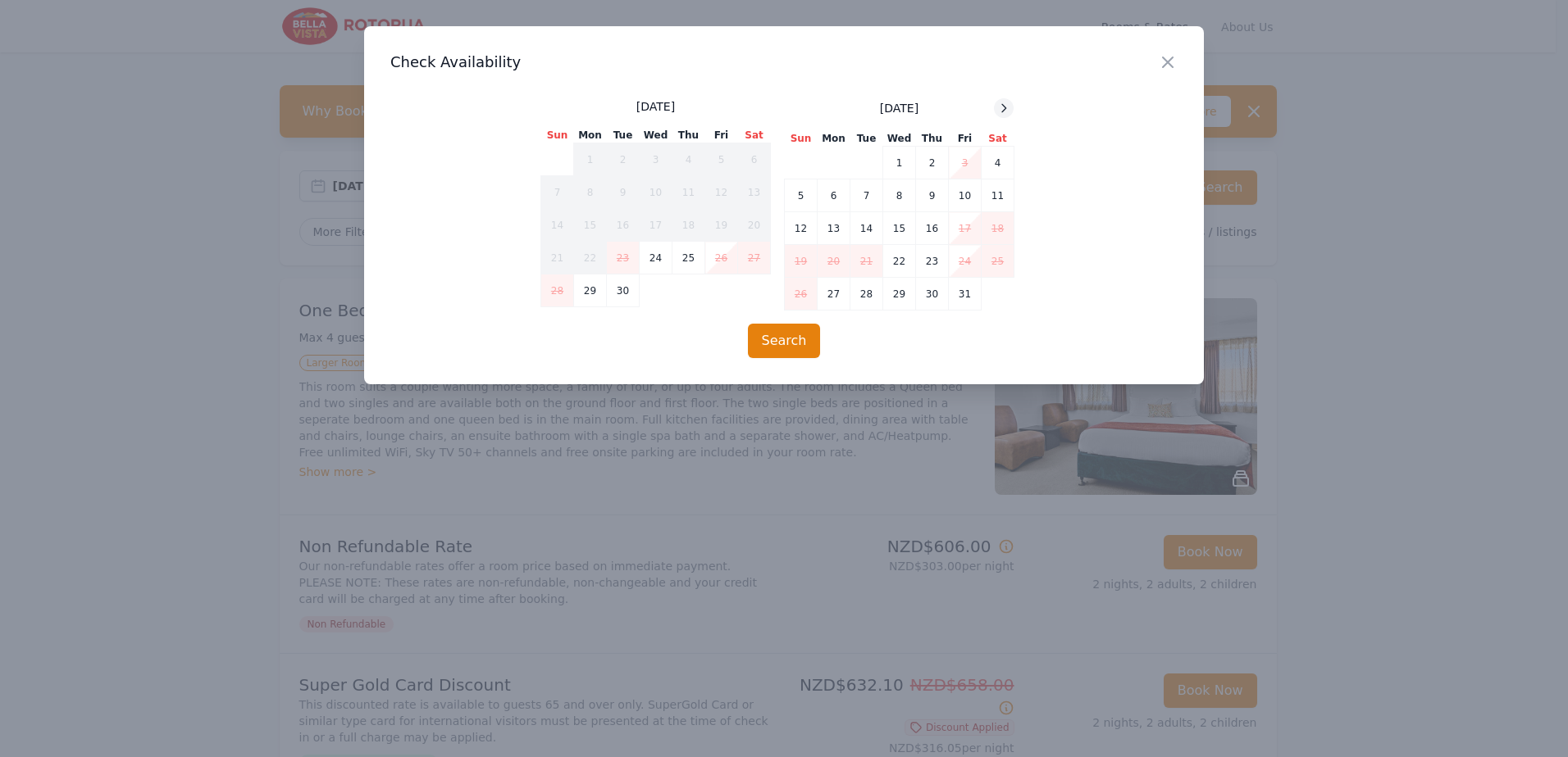
click at [1007, 107] on icon at bounding box center [1004, 108] width 14 height 14
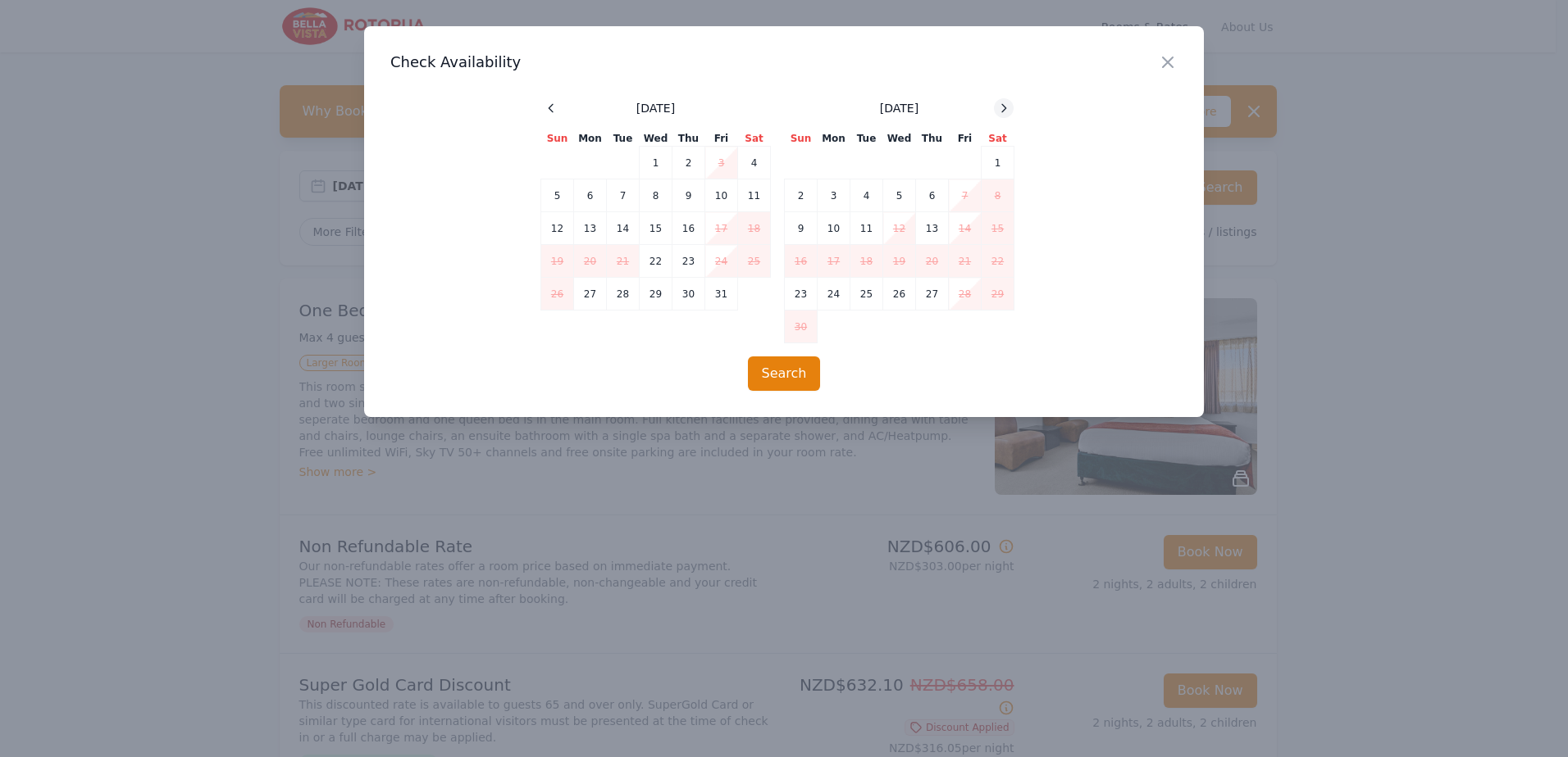
click at [1007, 107] on icon at bounding box center [1004, 108] width 14 height 14
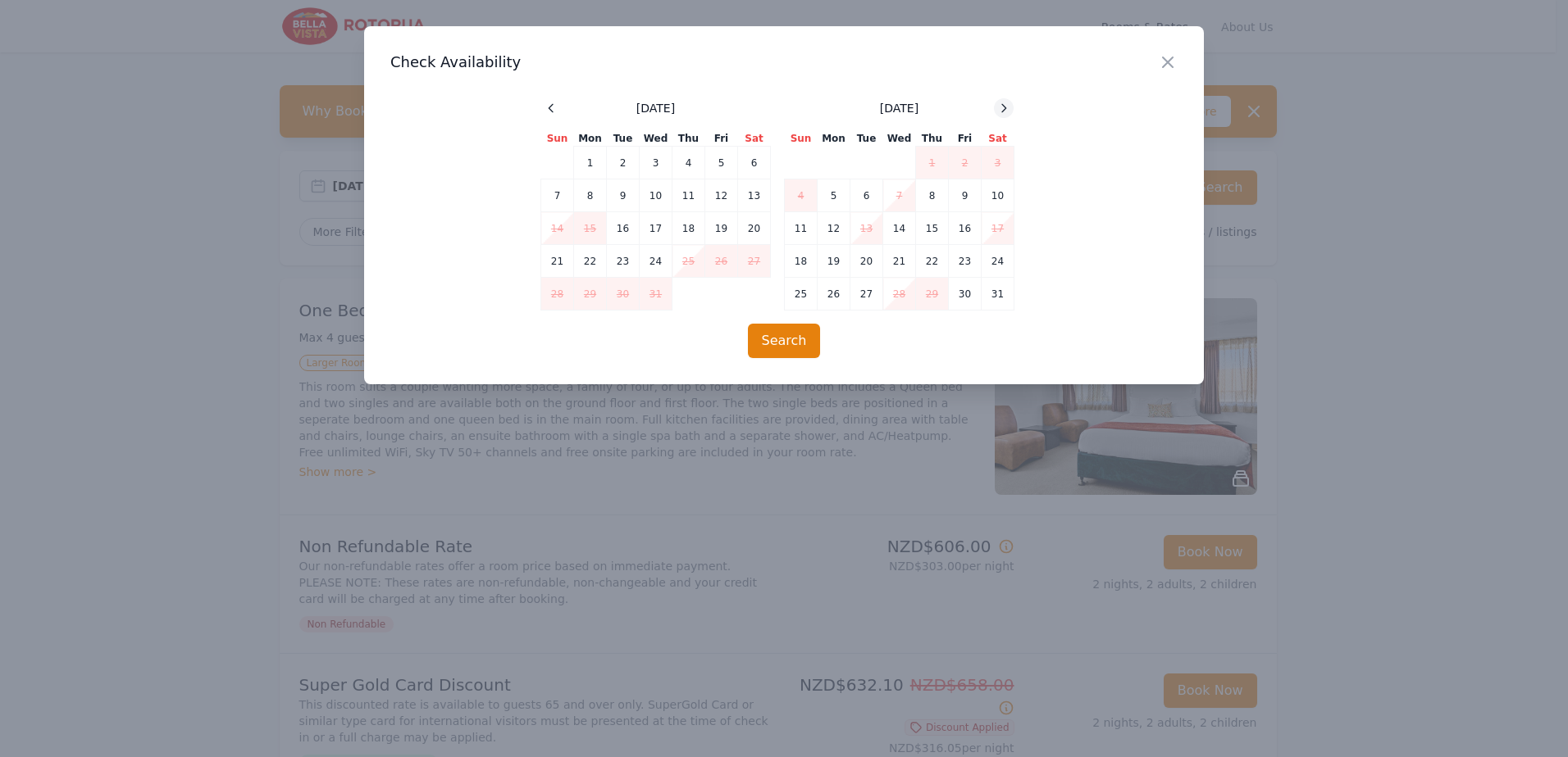
click at [1007, 107] on icon at bounding box center [1004, 108] width 14 height 14
click at [1007, 107] on icon at bounding box center [1004, 108] width 4 height 8
click at [906, 296] on td "29" at bounding box center [899, 294] width 33 height 33
click at [1012, 98] on span at bounding box center [1004, 108] width 19 height 19
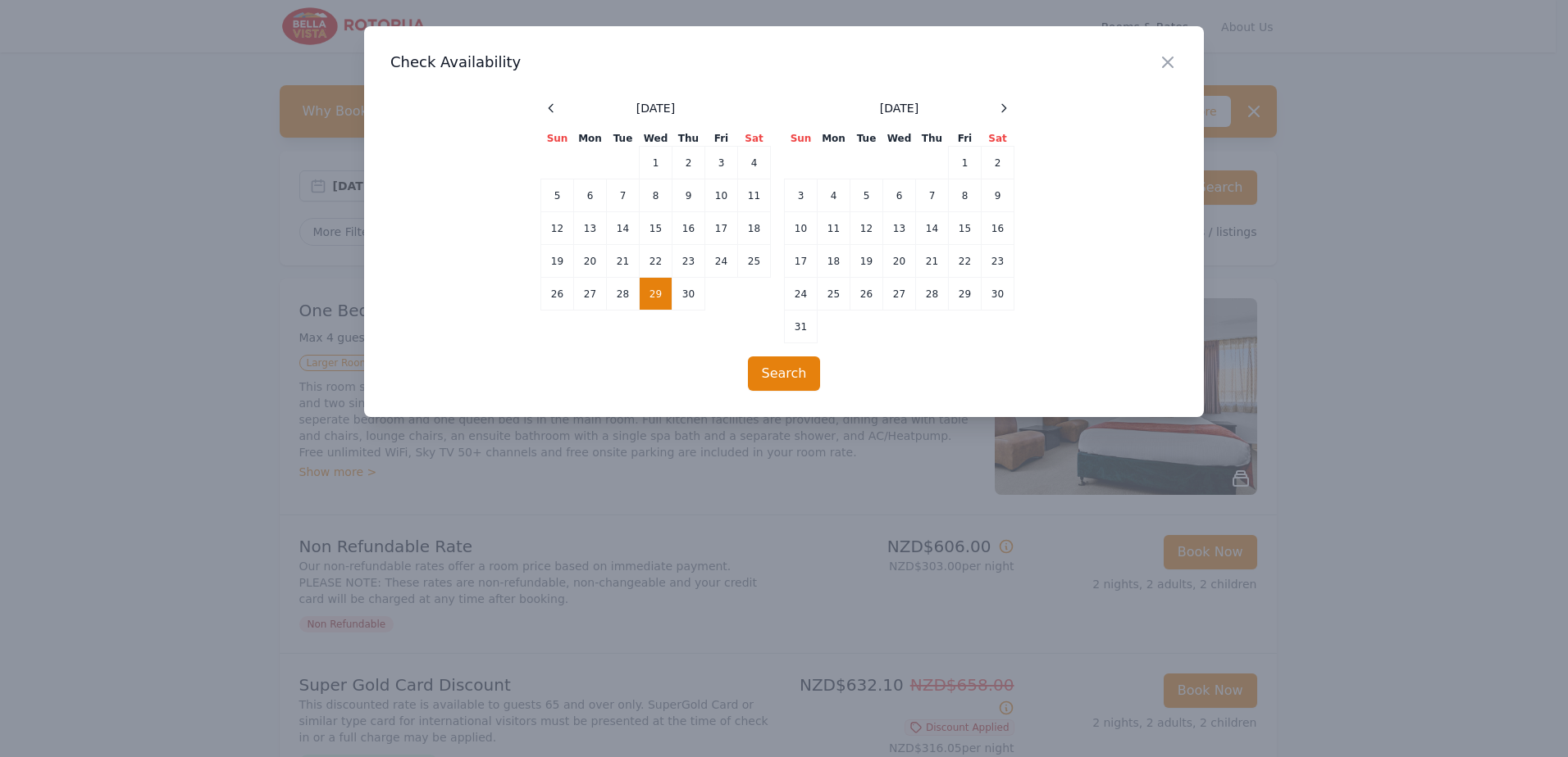
click at [946, 165] on td at bounding box center [932, 163] width 33 height 33
click at [961, 159] on td "1" at bounding box center [965, 163] width 33 height 33
click at [789, 370] on button "Search" at bounding box center [784, 374] width 73 height 35
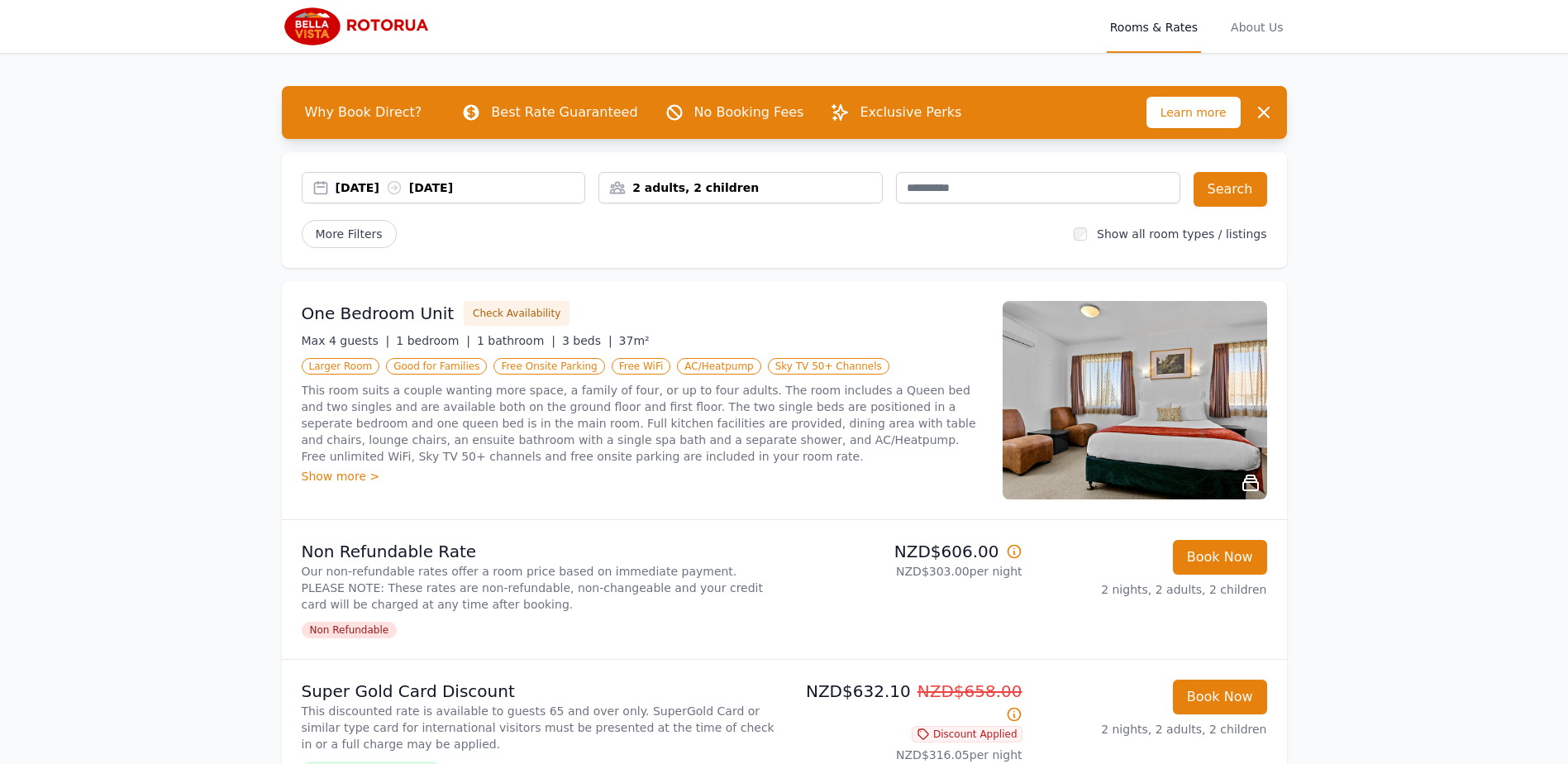
click at [393, 194] on div "[DATE] [DATE]" at bounding box center [461, 187] width 249 height 17
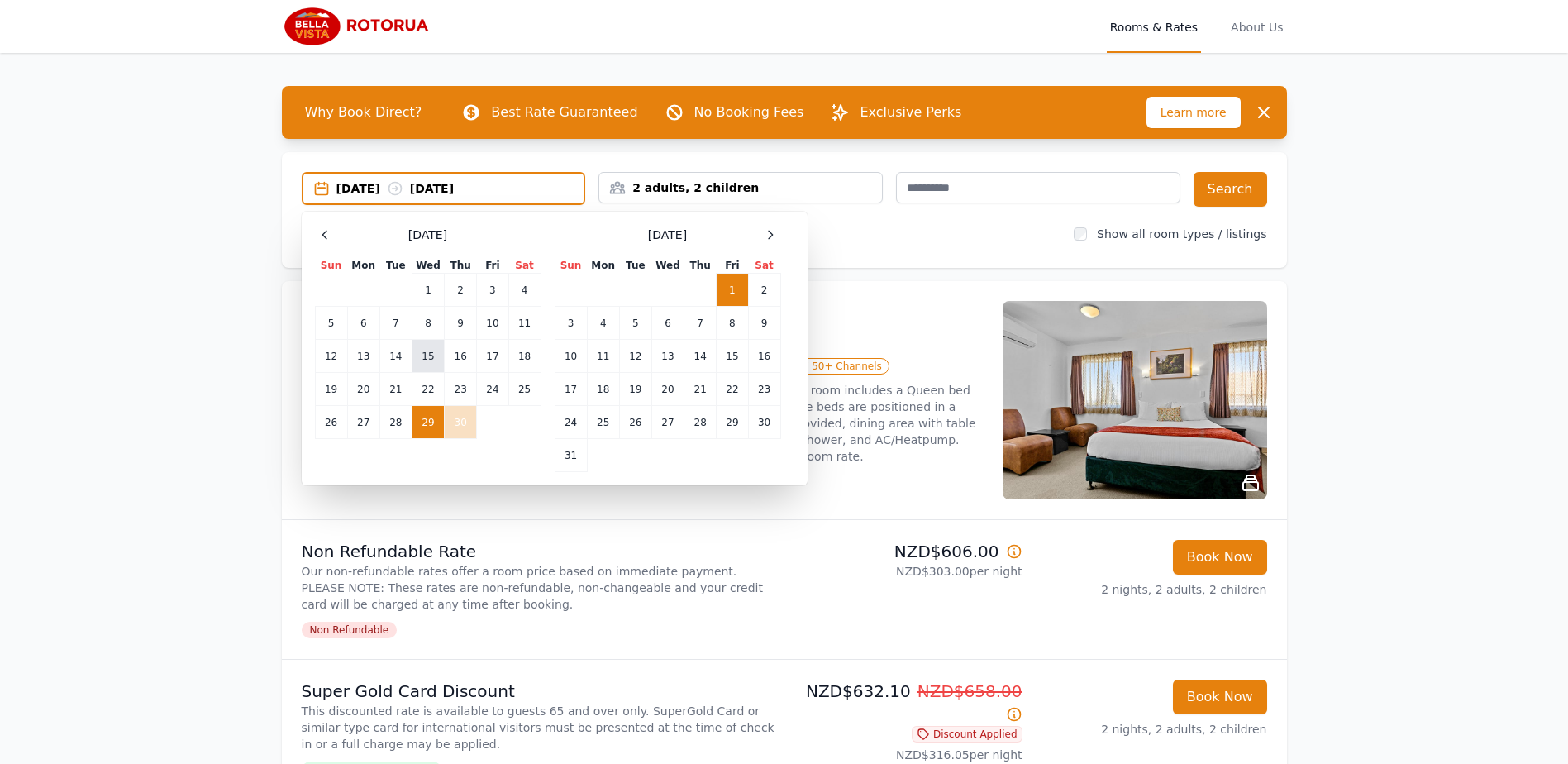
click at [430, 362] on td "15" at bounding box center [428, 357] width 32 height 33
click at [478, 360] on td "17" at bounding box center [493, 357] width 31 height 33
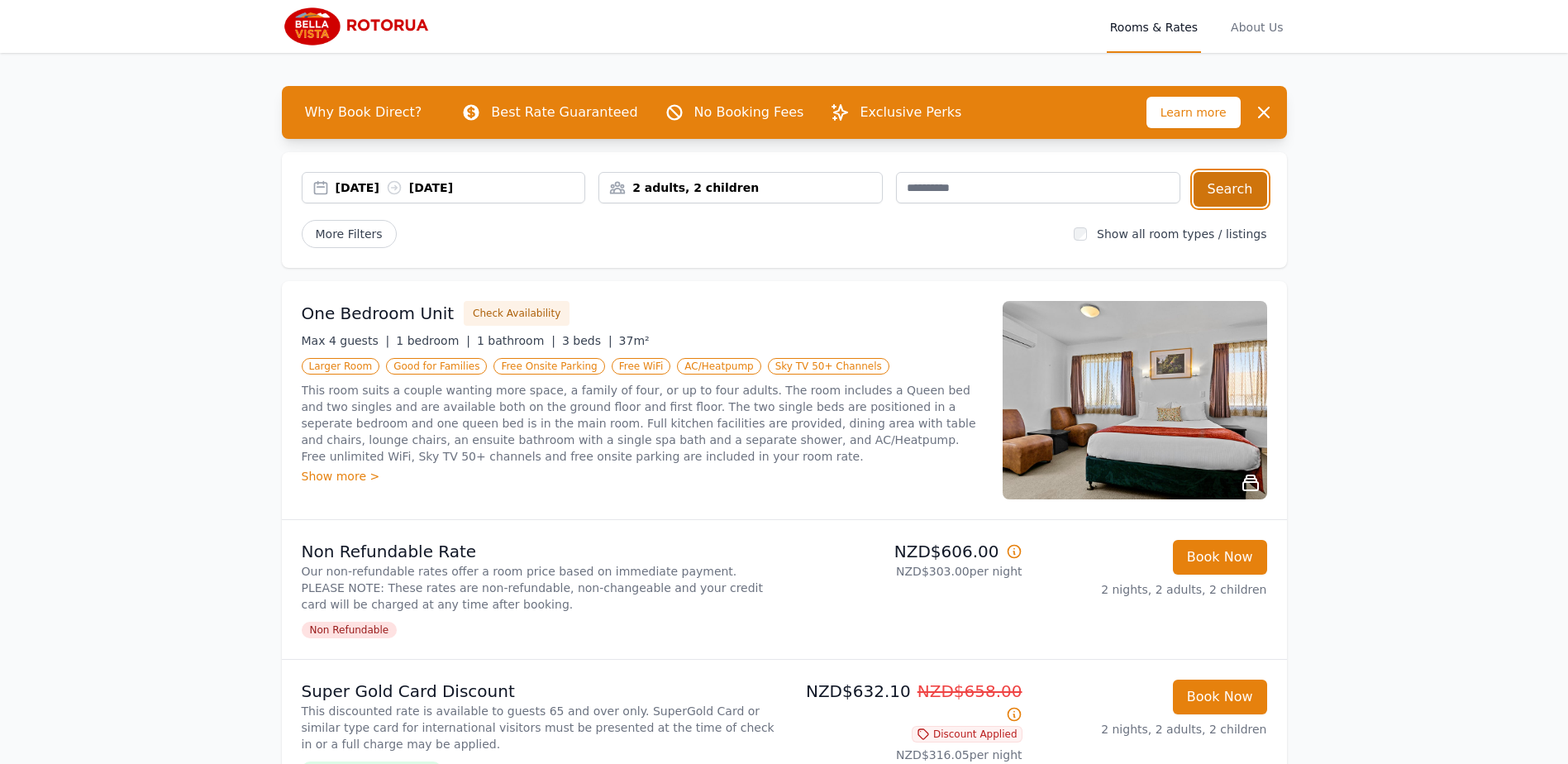
click at [1237, 205] on button "Search" at bounding box center [1231, 190] width 74 height 35
click at [683, 188] on div "2 adults, 2 children" at bounding box center [740, 187] width 282 height 17
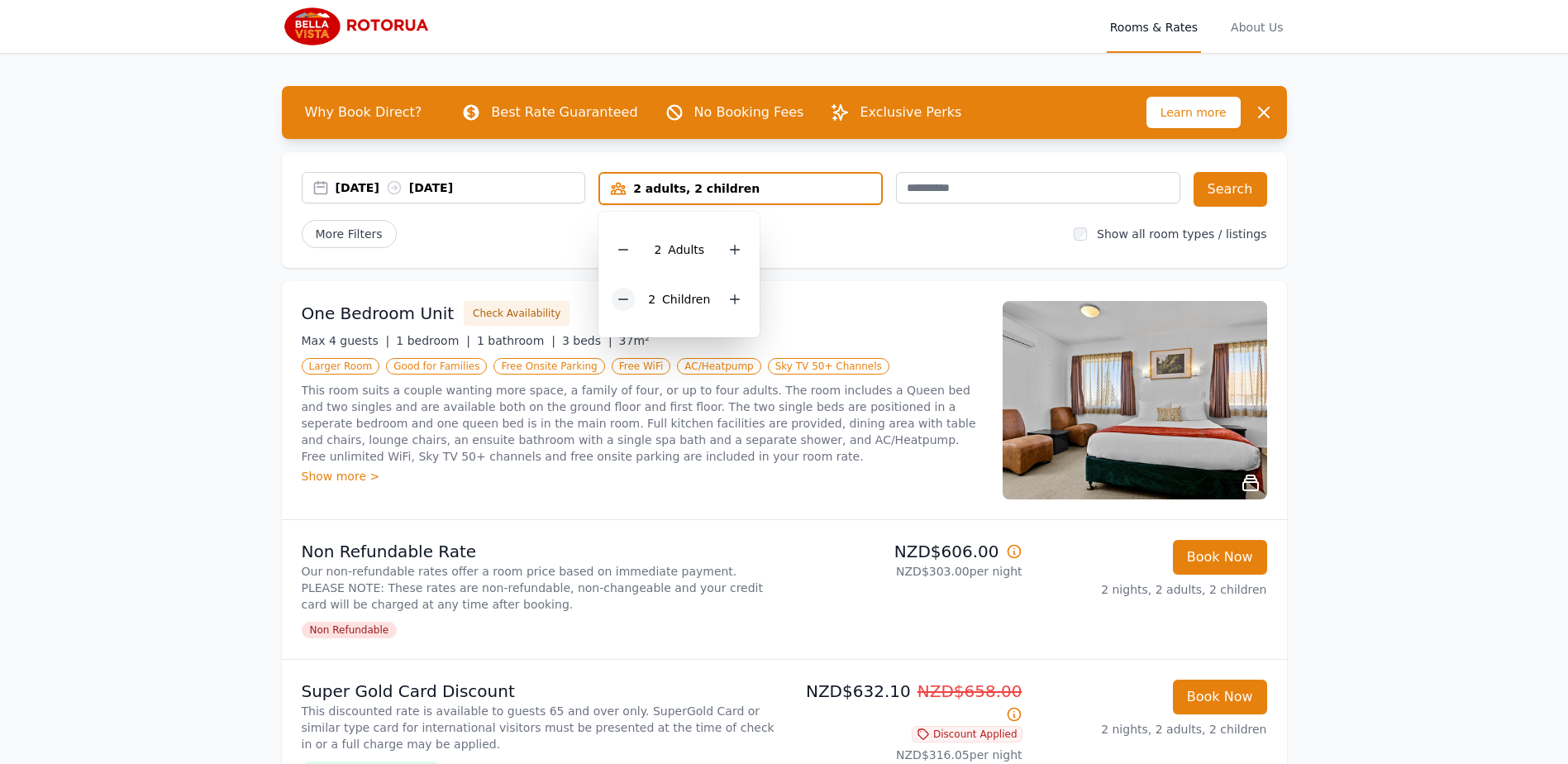
click at [626, 292] on div at bounding box center [623, 299] width 23 height 23
click at [1234, 207] on div "[DATE] [DATE] 2 adults 2 Adult s 0 Child Search More Filters Show all room type…" at bounding box center [784, 210] width 1005 height 116
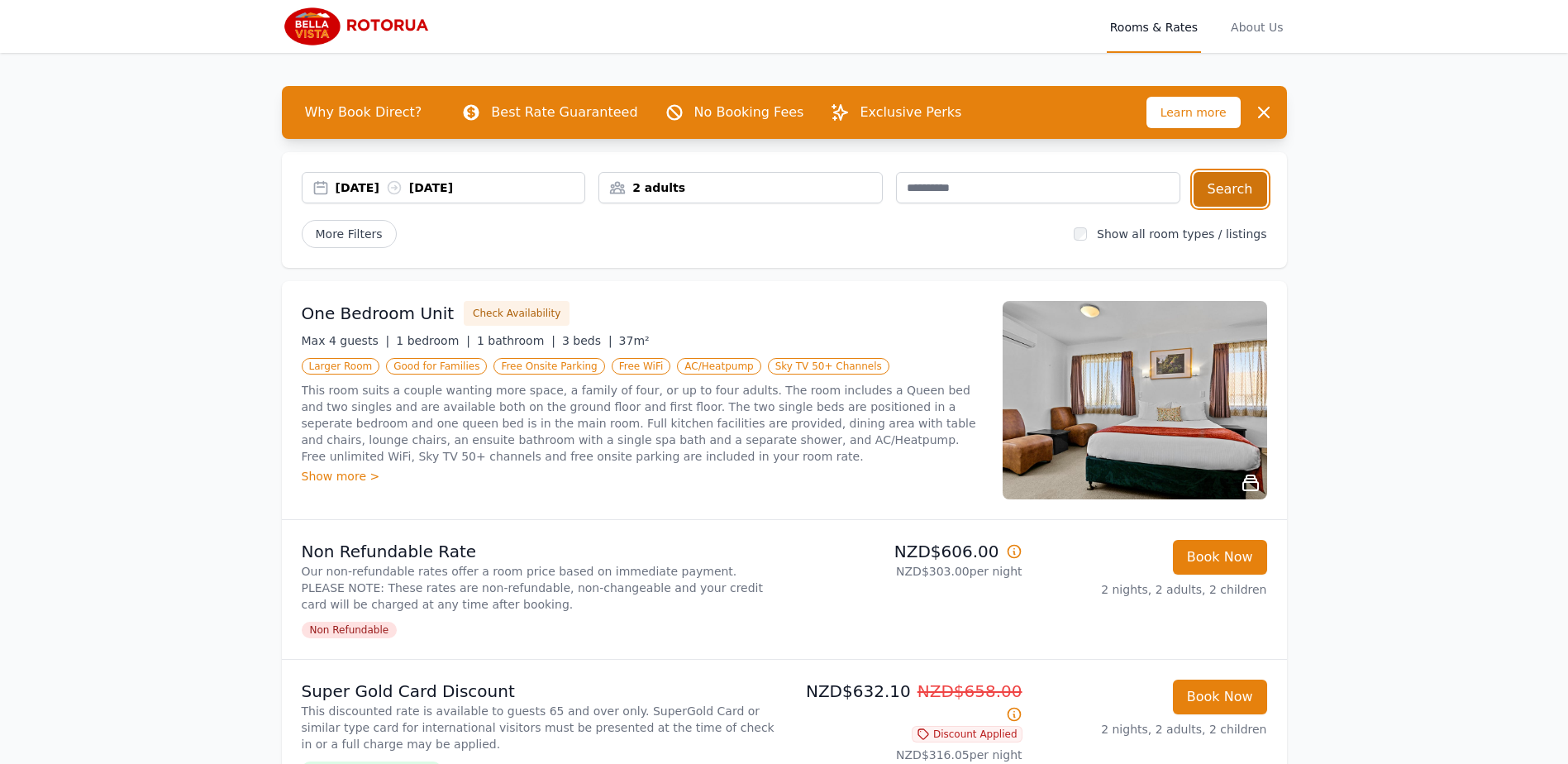
click at [1238, 191] on button "Search" at bounding box center [1231, 190] width 74 height 35
